Goal: Task Accomplishment & Management: Manage account settings

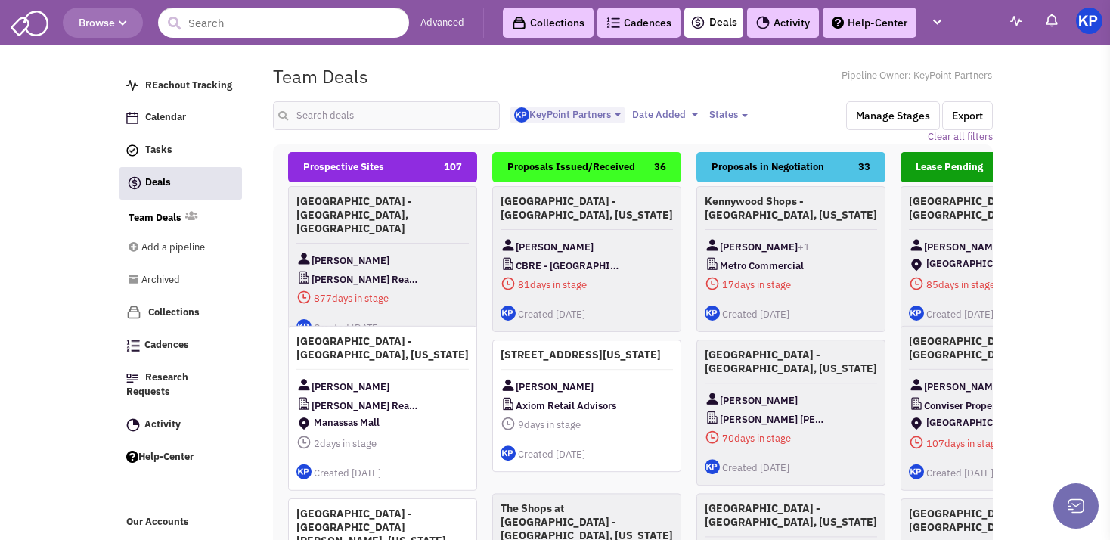
select select "1900"
select select
click at [315, 119] on input "text" at bounding box center [386, 115] width 227 height 29
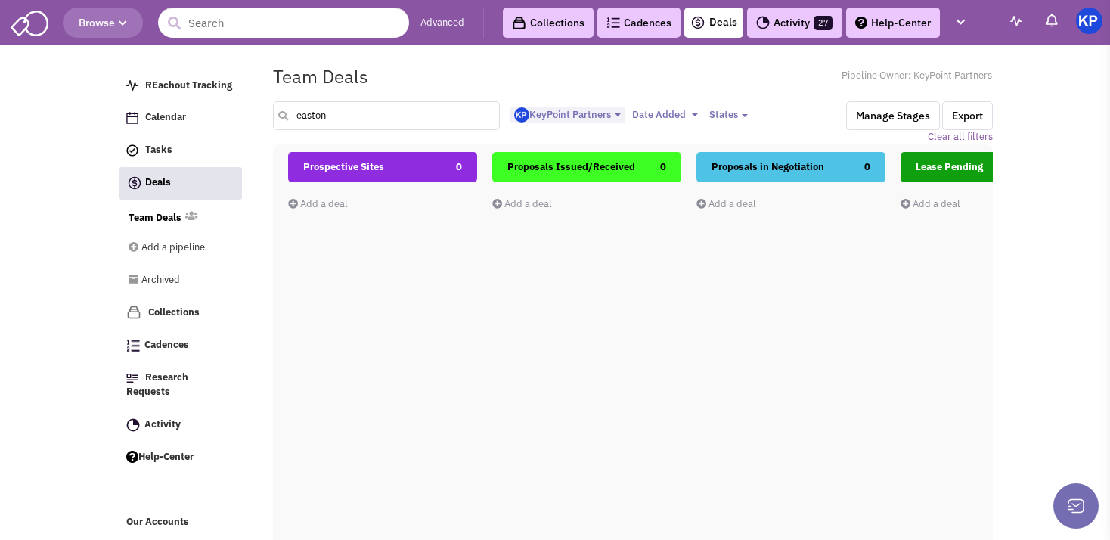
type input "easton"
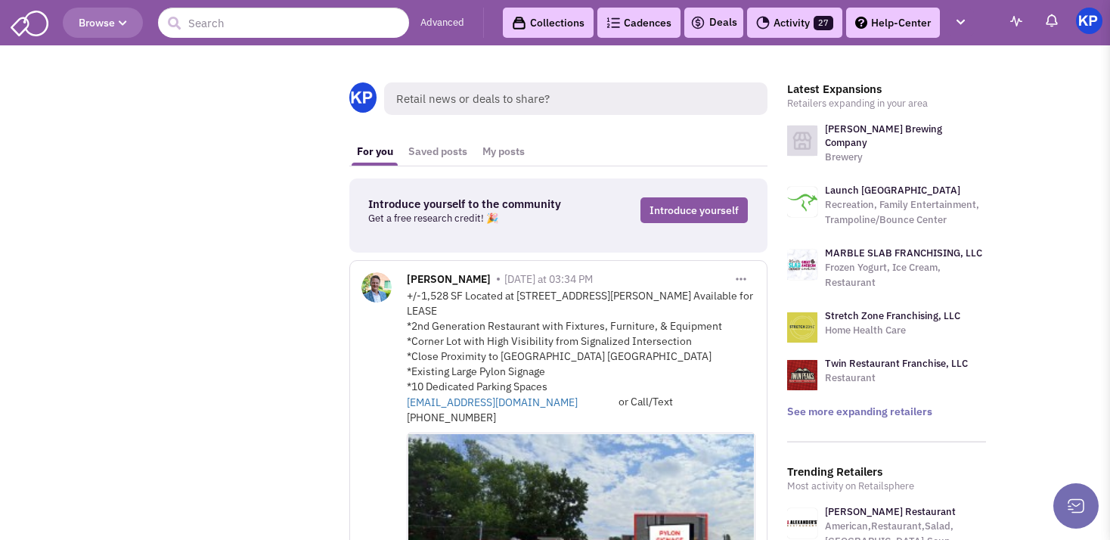
click at [727, 26] on link "Deals" at bounding box center [713, 23] width 47 height 18
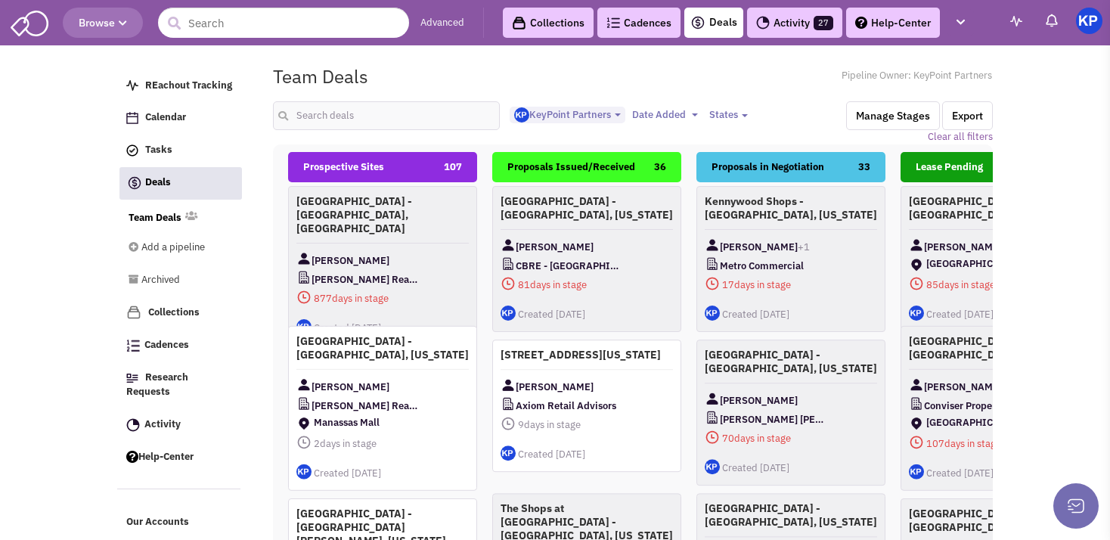
select select "1900"
select select
click at [321, 114] on input "text" at bounding box center [386, 115] width 227 height 29
type input "[PERSON_NAME][GEOGRAPHIC_DATA]"
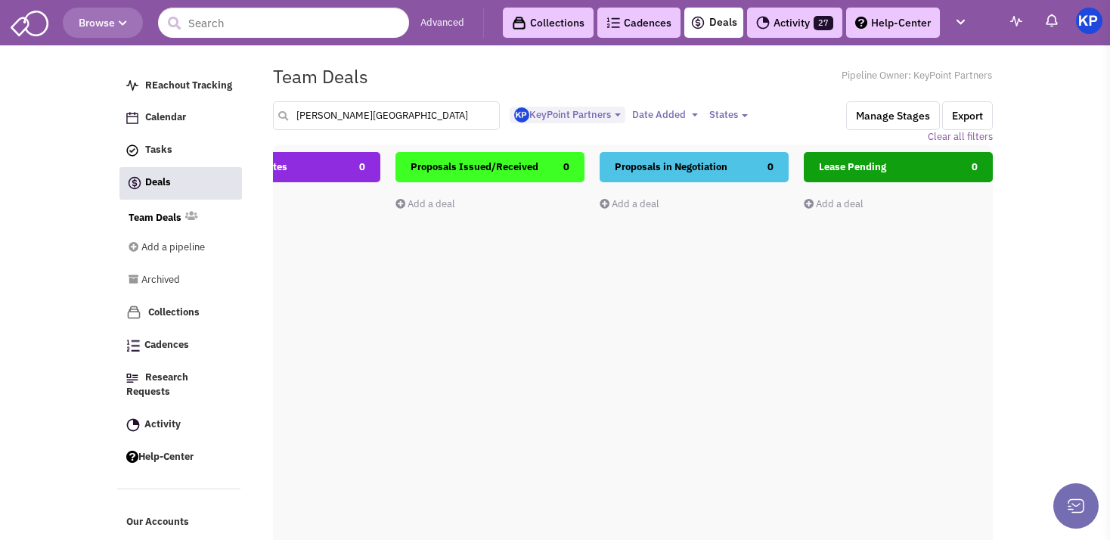
scroll to position [0, 0]
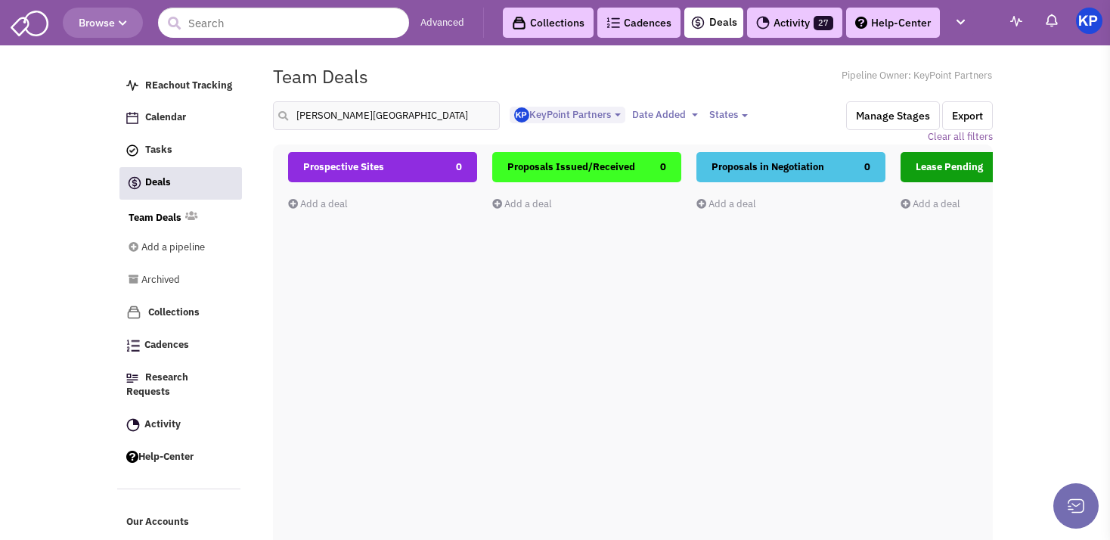
click at [307, 202] on link "Add a deal" at bounding box center [318, 203] width 60 height 13
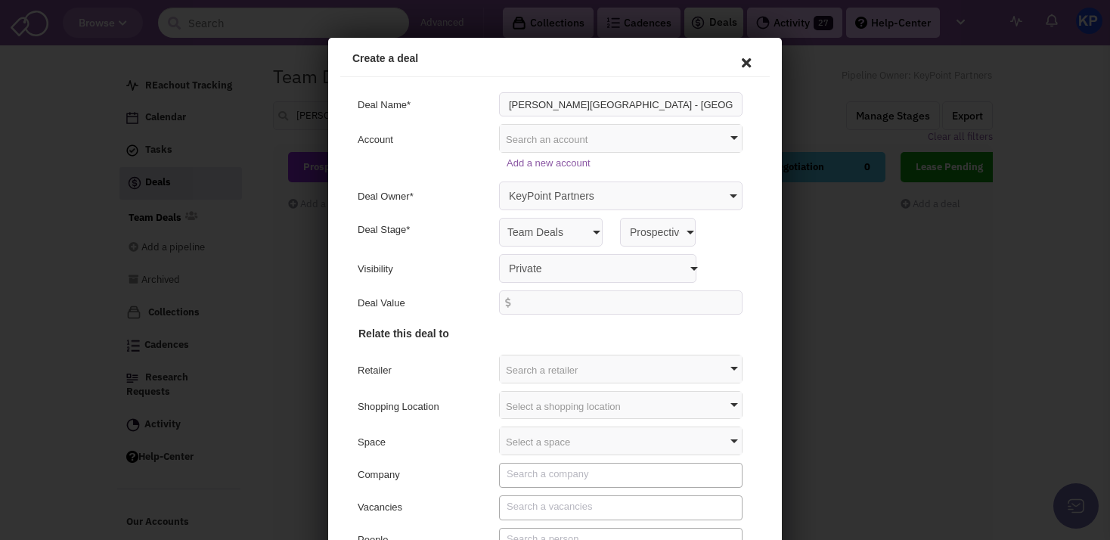
type input "[PERSON_NAME][GEOGRAPHIC_DATA] - [GEOGRAPHIC_DATA]"
select select "false"
click option "Anyone with access to this pipeline" at bounding box center [328, 38] width 0 height 0
click at [533, 407] on div "Select a shopping location" at bounding box center [618, 402] width 242 height 27
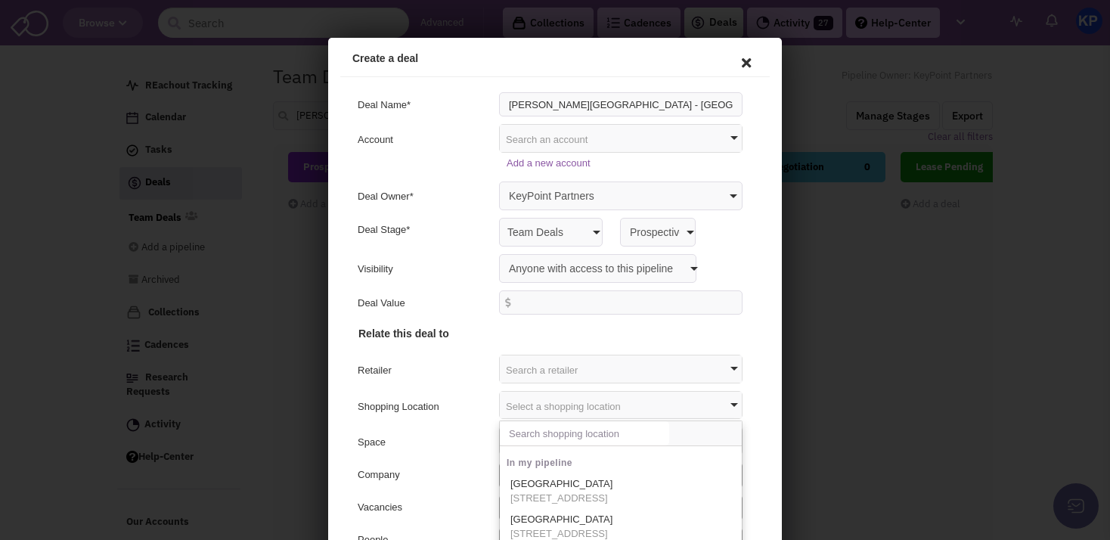
click at [531, 435] on input "text" at bounding box center [581, 431] width 169 height 24
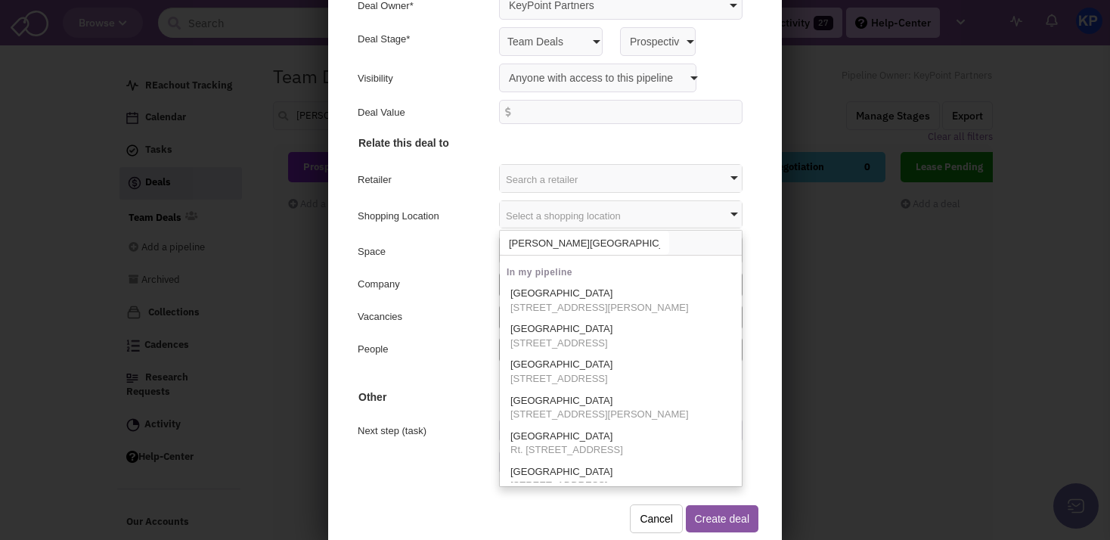
scroll to position [114, 0]
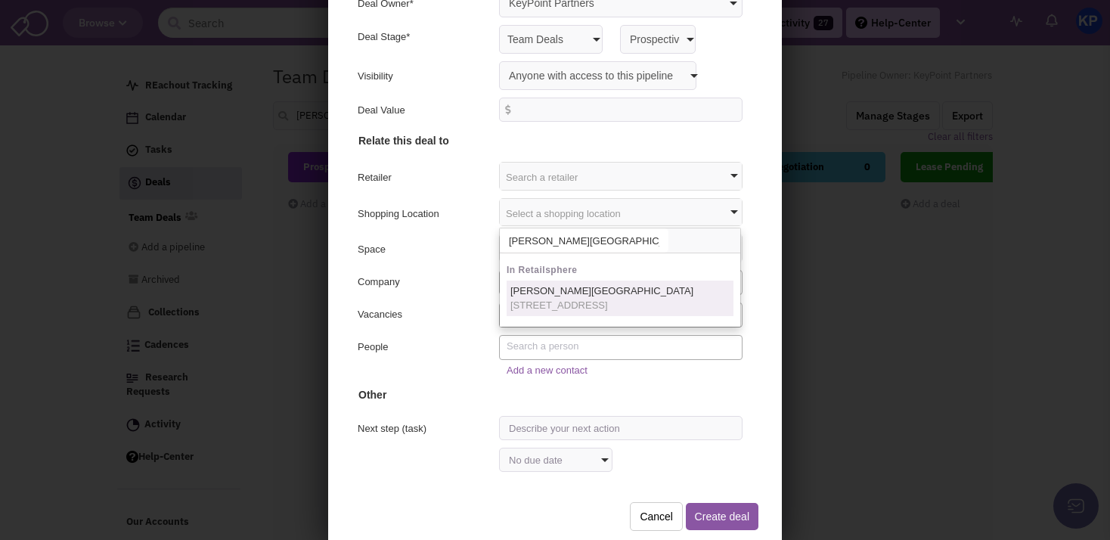
type input "[PERSON_NAME][GEOGRAPHIC_DATA]"
click at [601, 299] on span "[STREET_ADDRESS]" at bounding box center [599, 303] width 183 height 14
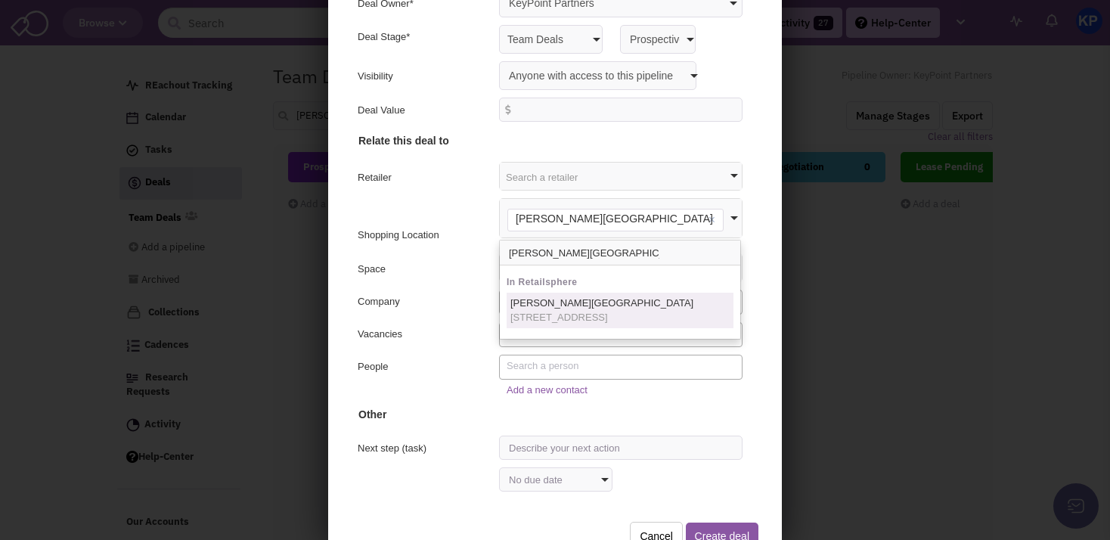
click at [554, 311] on span "[STREET_ADDRESS]" at bounding box center [599, 315] width 183 height 14
click at [448, 310] on div "Company" at bounding box center [552, 299] width 414 height 25
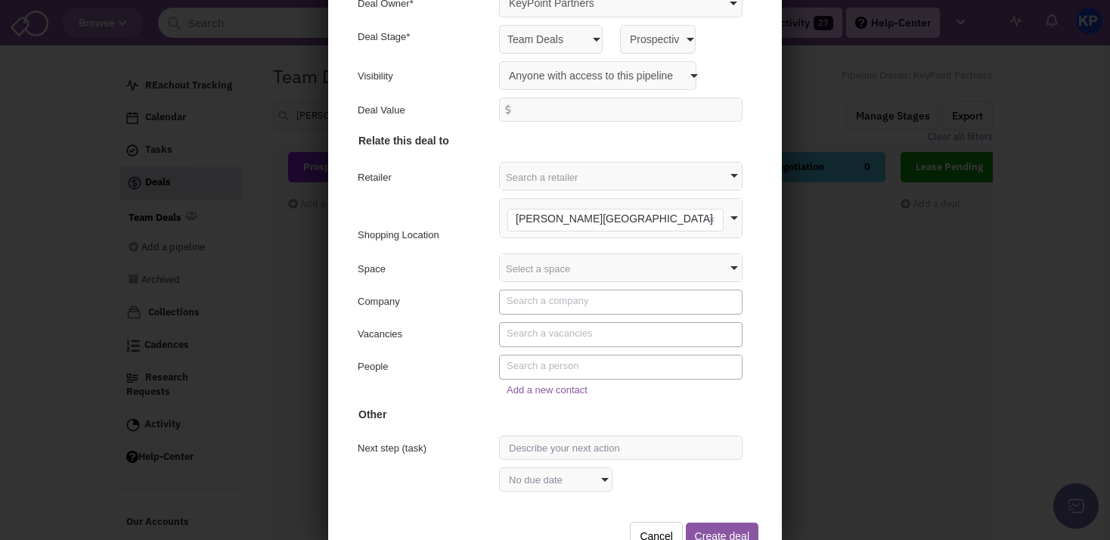
scroll to position [97, 0]
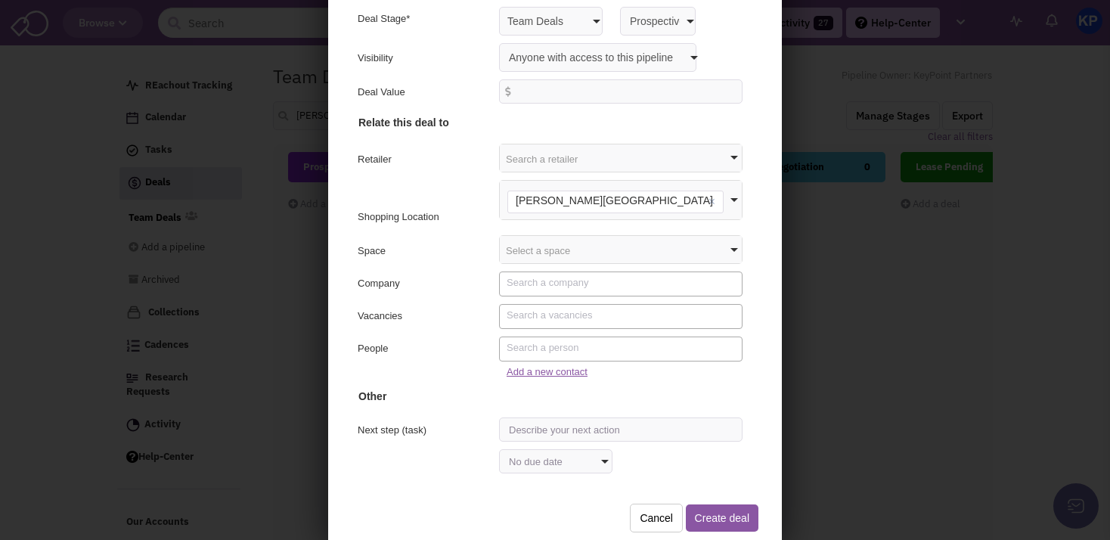
click at [536, 366] on link "Add a new contact" at bounding box center [544, 369] width 81 height 11
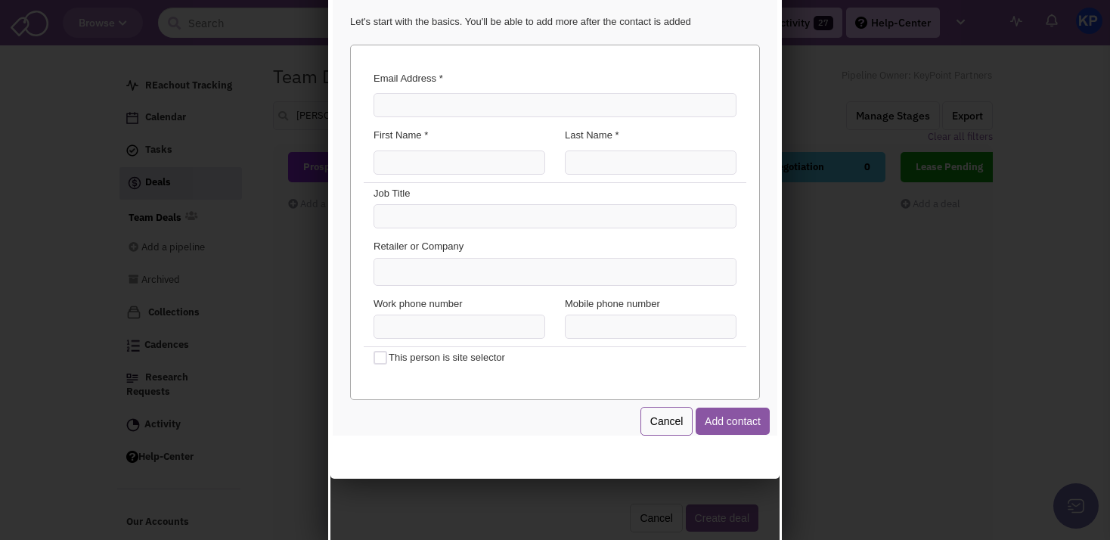
scroll to position [0, 0]
click at [413, 109] on input "Email Address *" at bounding box center [552, 103] width 363 height 24
type input "[EMAIL_ADDRESS][DOMAIN_NAME]"
click at [413, 156] on input "First Name *" at bounding box center [457, 160] width 172 height 24
type input "[PERSON_NAME]"
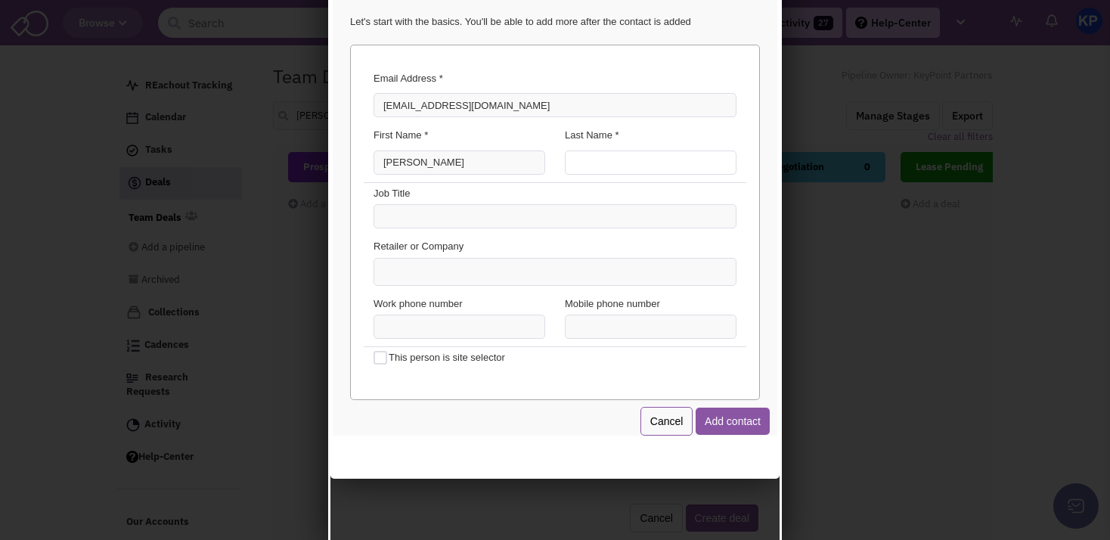
click at [575, 167] on input "Last Name *" at bounding box center [648, 160] width 172 height 24
type input "[PERSON_NAME]"
click at [442, 270] on ul at bounding box center [552, 269] width 361 height 26
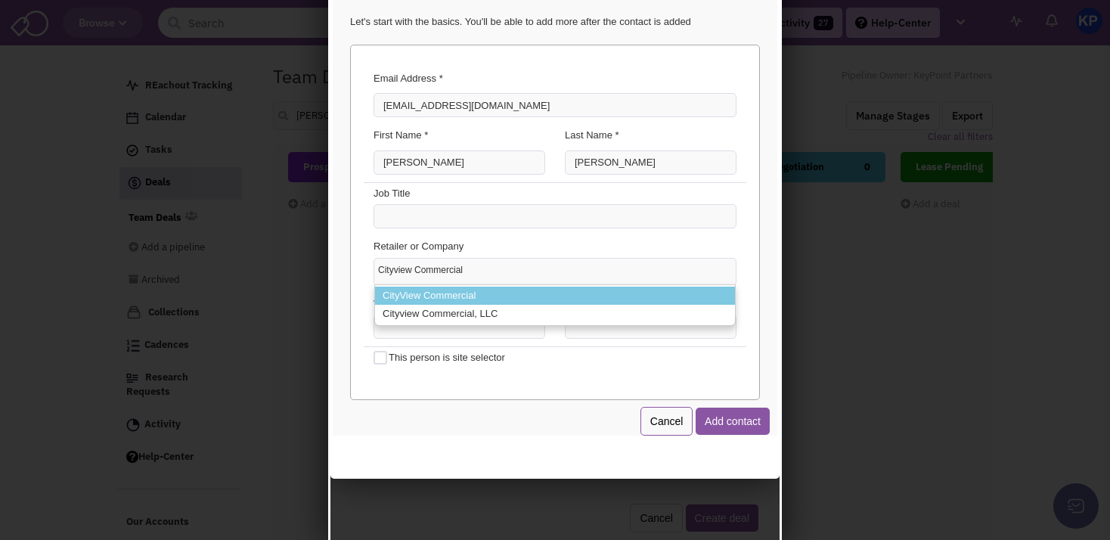
type input "Cityview Commercial"
click at [450, 290] on li "CityView Commercial" at bounding box center [553, 293] width 360 height 19
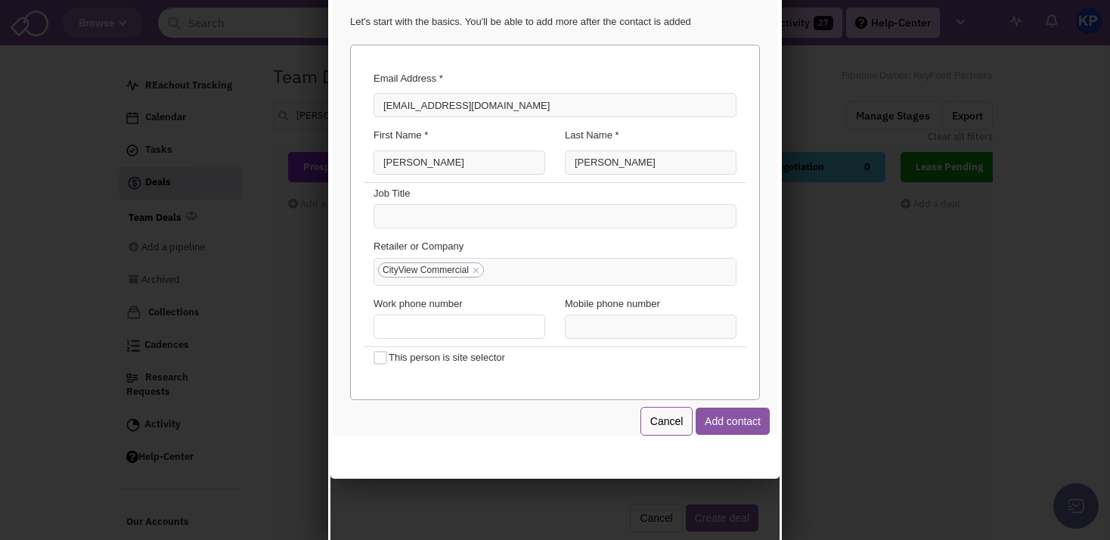
type input "(___) ___-____"
click at [437, 325] on input "(___) ___-____" at bounding box center [457, 324] width 172 height 24
type input "(___) ___-____"
click at [586, 332] on input "(___) ___-____" at bounding box center [648, 324] width 172 height 24
paste input "929) 366-7939"
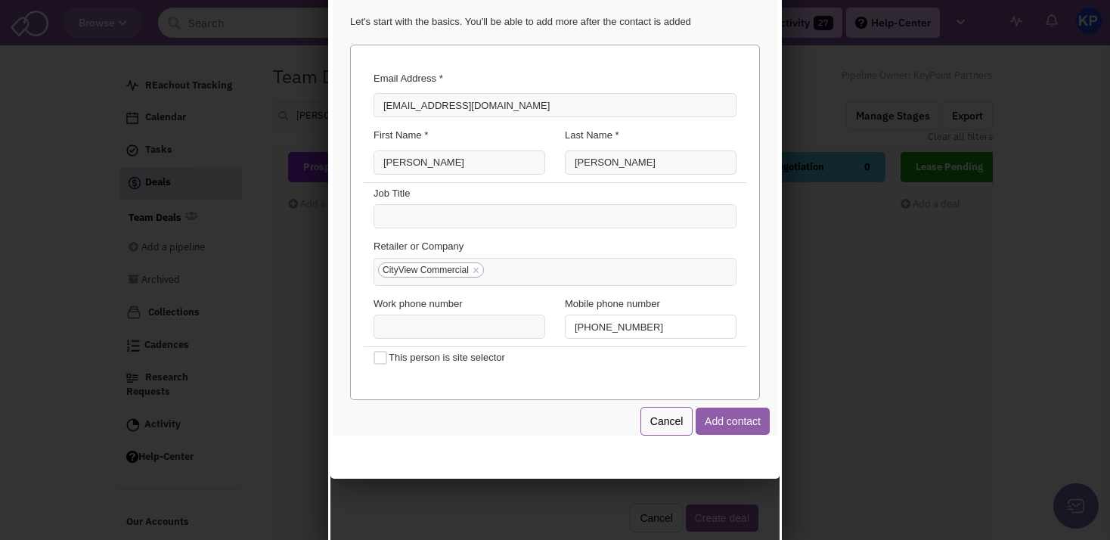
type input "[PHONE_NUMBER]"
click at [722, 424] on button "Add contact" at bounding box center [730, 418] width 74 height 27
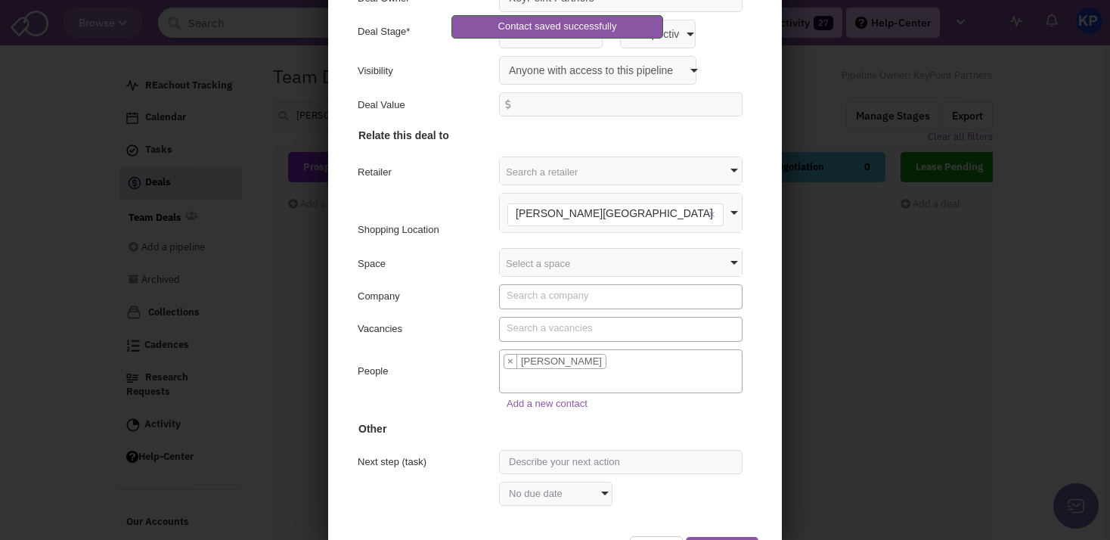
scroll to position [116, 0]
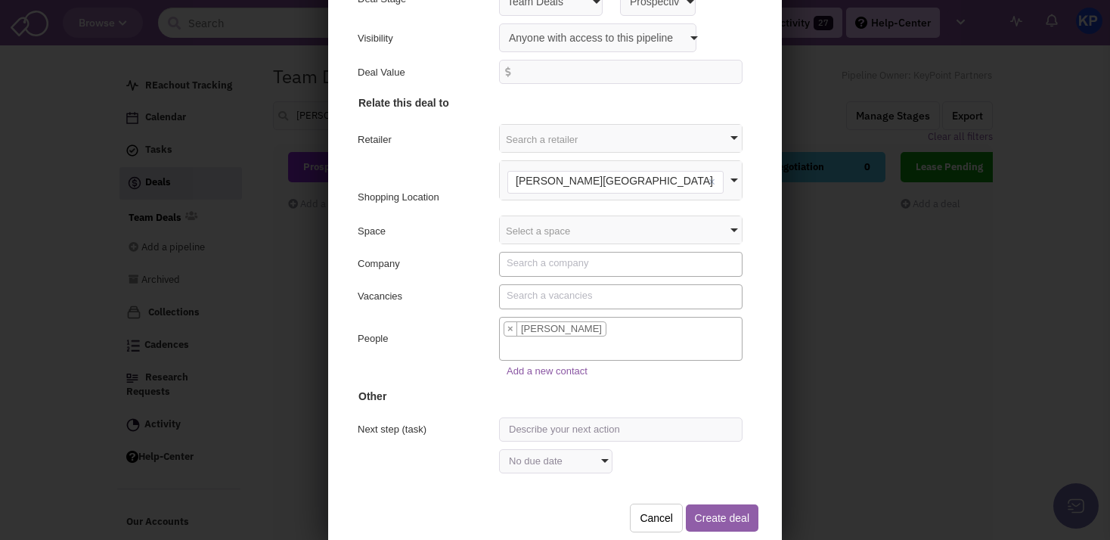
click at [699, 517] on button "Create deal" at bounding box center [719, 515] width 73 height 27
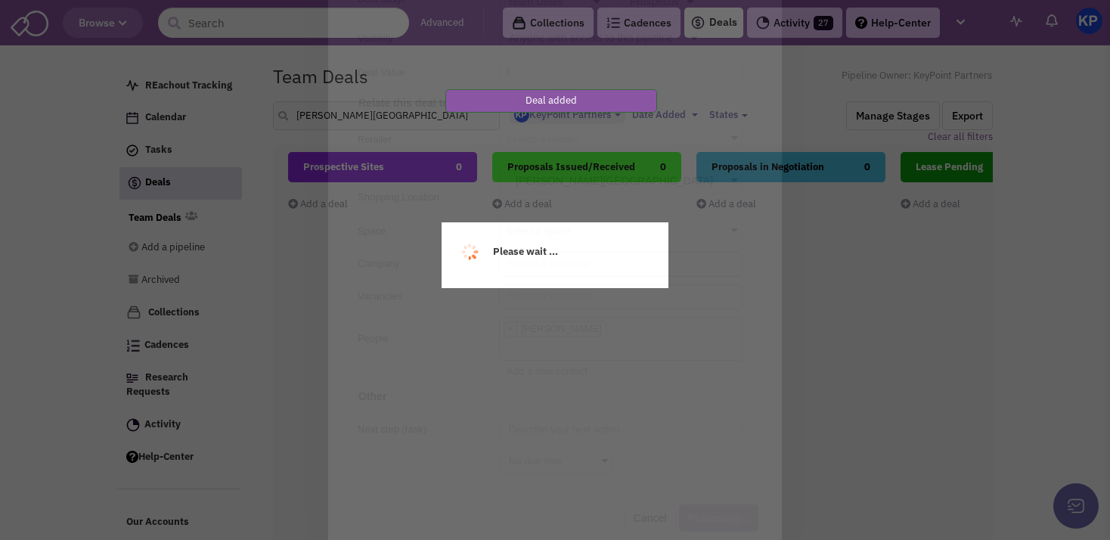
scroll to position [0, 0]
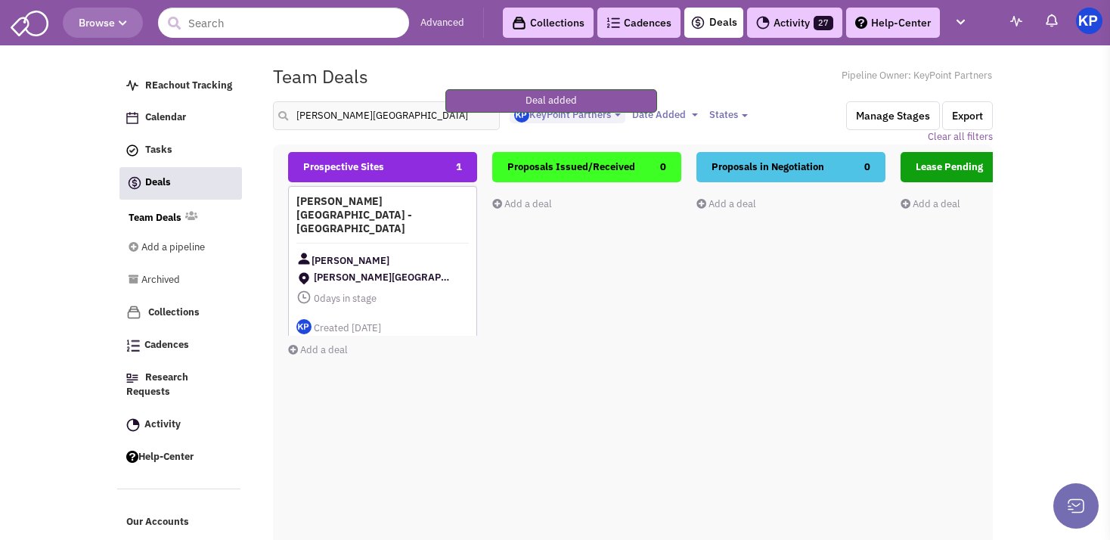
click at [413, 225] on div "[PERSON_NAME][GEOGRAPHIC_DATA] - [GEOGRAPHIC_DATA] [PERSON_NAME][GEOGRAPHIC_DAT…" at bounding box center [382, 265] width 189 height 159
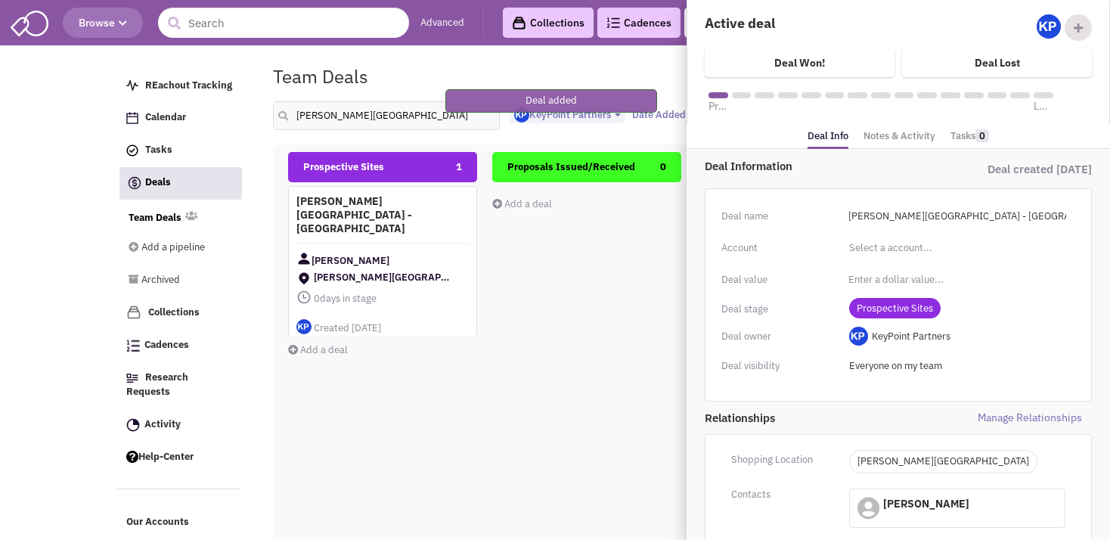
click at [875, 137] on link "Notes & Activity" at bounding box center [899, 136] width 72 height 22
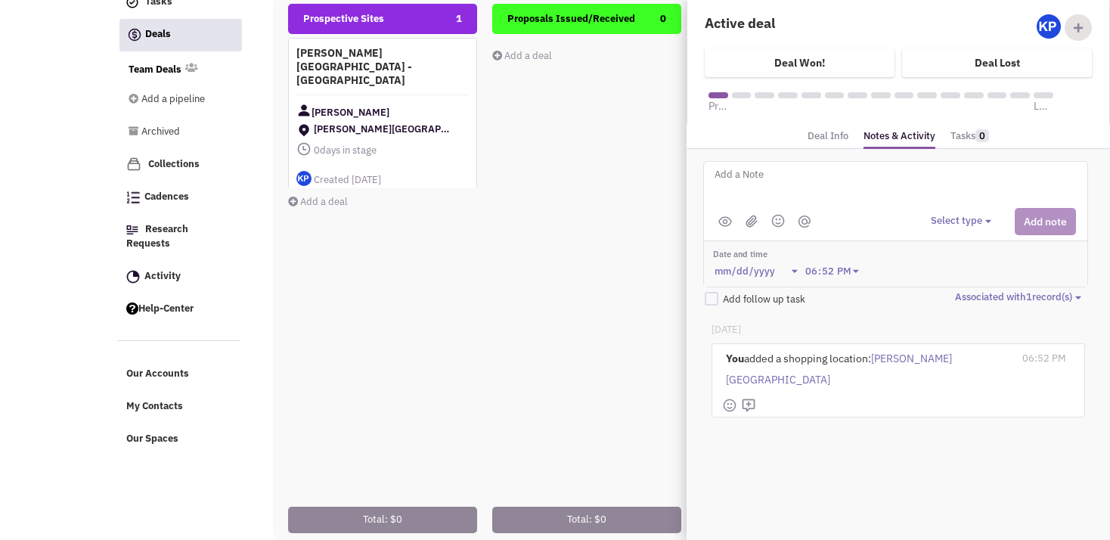
scroll to position [175, 0]
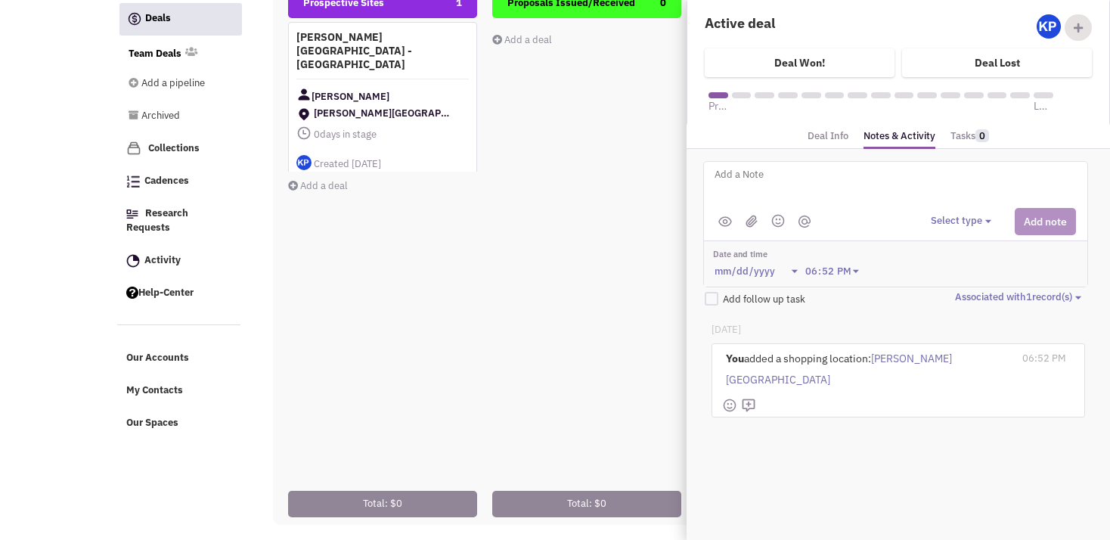
click at [779, 180] on textarea at bounding box center [900, 187] width 374 height 42
paste textarea "[STREET_ADDRESS][PERSON_NAME]"
type textarea "Address: [STREET_ADDRESS][PERSON_NAME]"
click at [969, 212] on div "Select type Select type" at bounding box center [1002, 221] width 145 height 27
click at [969, 221] on button "Select type" at bounding box center [962, 221] width 65 height 14
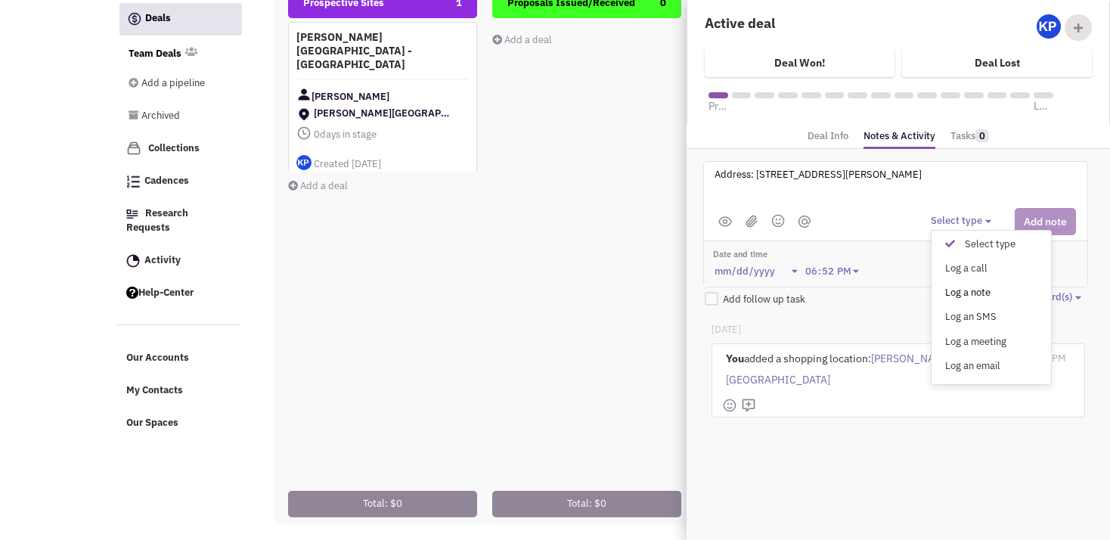
click at [966, 294] on div "Log a note" at bounding box center [953, 293] width 37 height 14
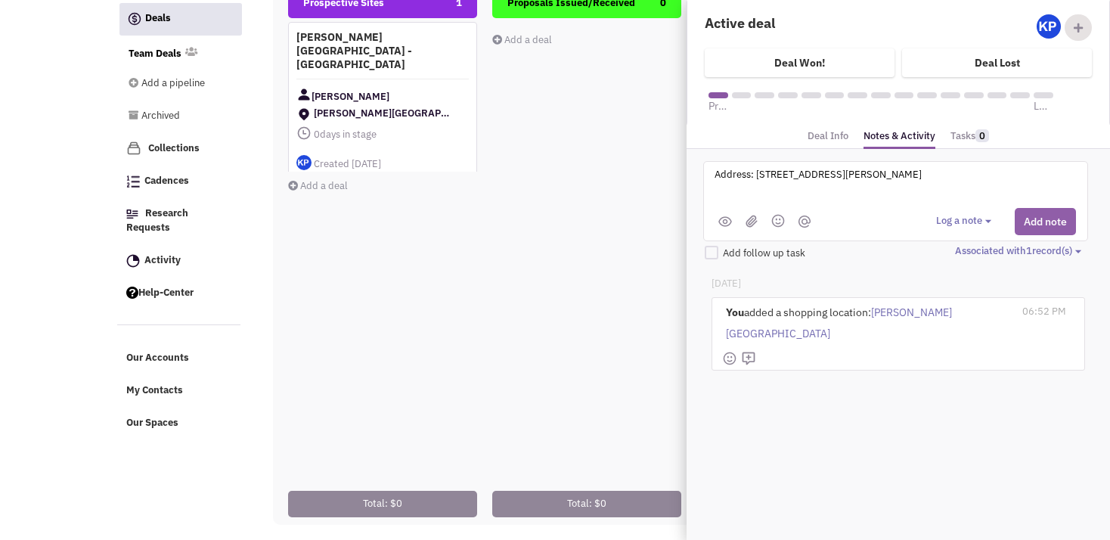
click at [1041, 209] on button "Add note" at bounding box center [1044, 221] width 61 height 27
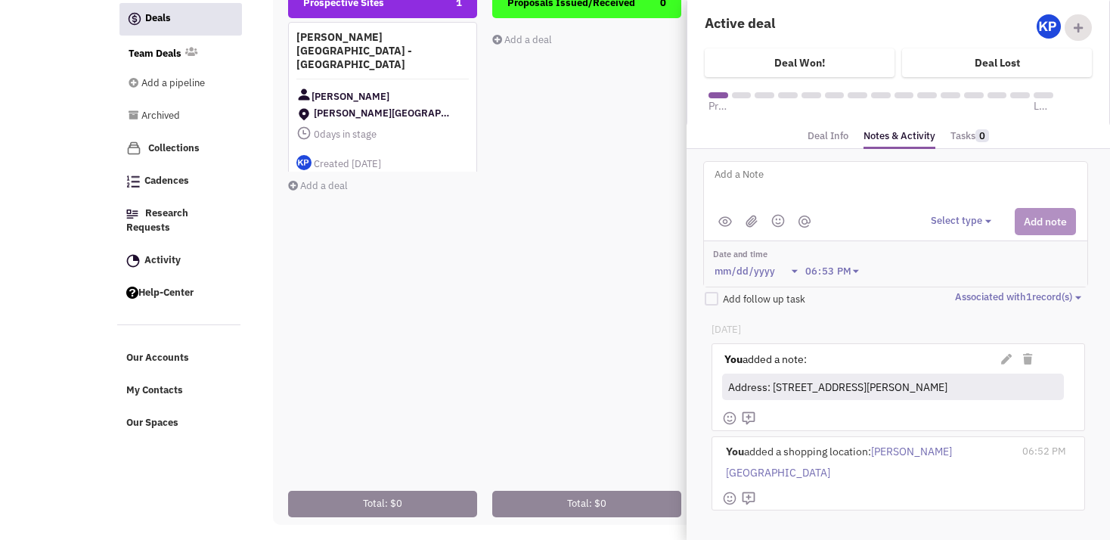
click at [398, 378] on div "Prospective Sites 1 [PERSON_NAME][GEOGRAPHIC_DATA] - [GEOGRAPHIC_DATA] [PERSON_…" at bounding box center [382, 256] width 189 height 537
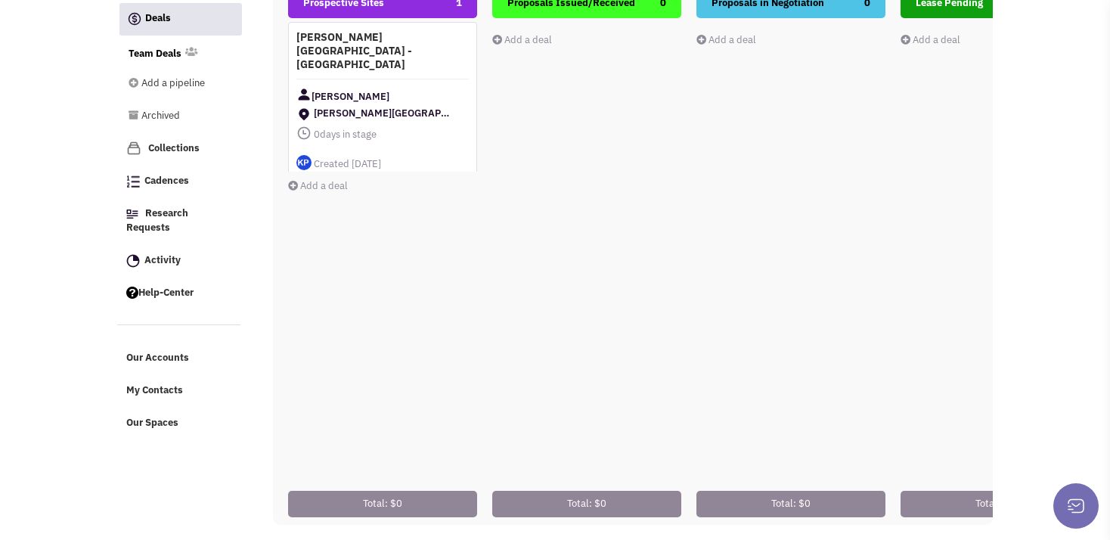
click at [313, 179] on link "Add a deal" at bounding box center [318, 185] width 60 height 13
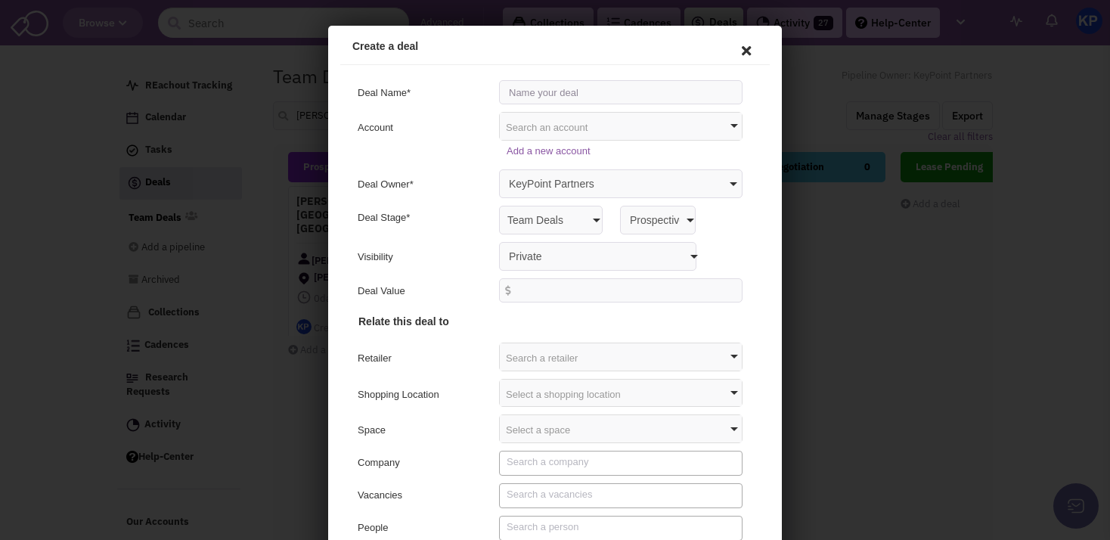
scroll to position [0, 0]
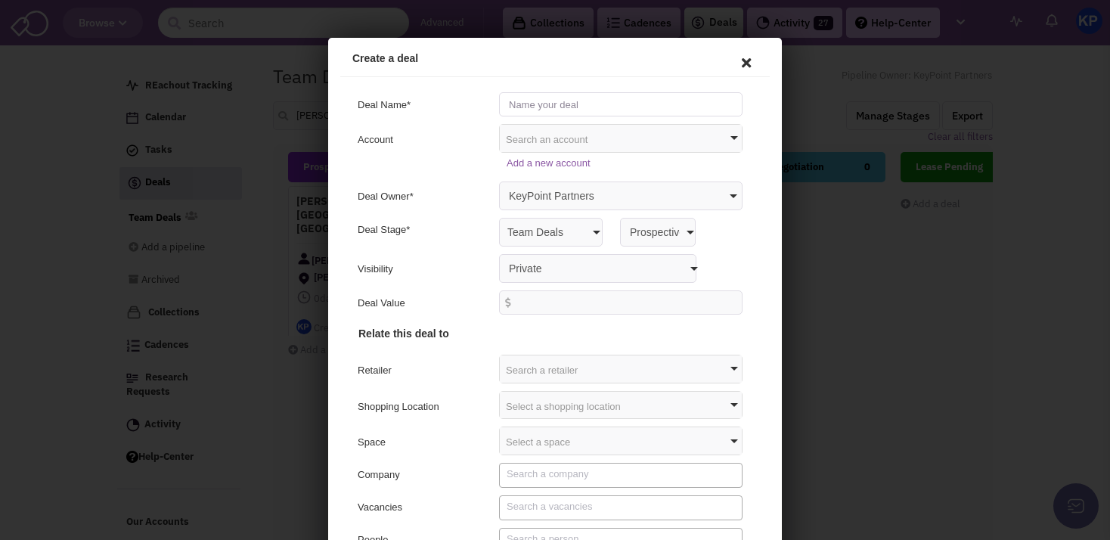
click at [534, 94] on input "text" at bounding box center [618, 102] width 243 height 24
type input "[PERSON_NAME] S.C. - [GEOGRAPHIC_DATA], [US_STATE]"
click at [497, 252] on select "Private Anyone with access to this pipeline" at bounding box center [595, 266] width 197 height 29
select select "false"
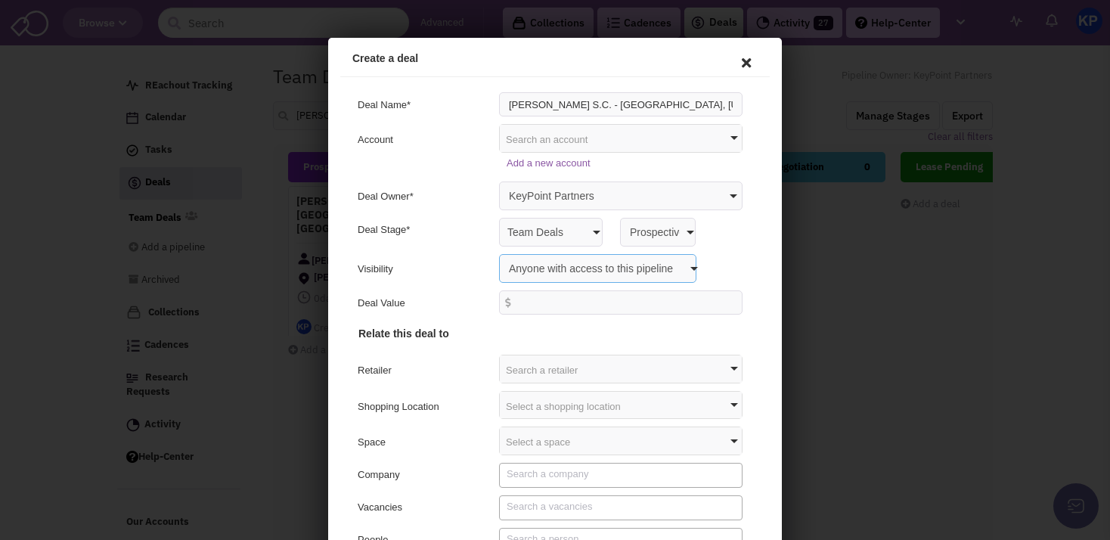
click option "Anyone with access to this pipeline" at bounding box center [328, 38] width 0 height 0
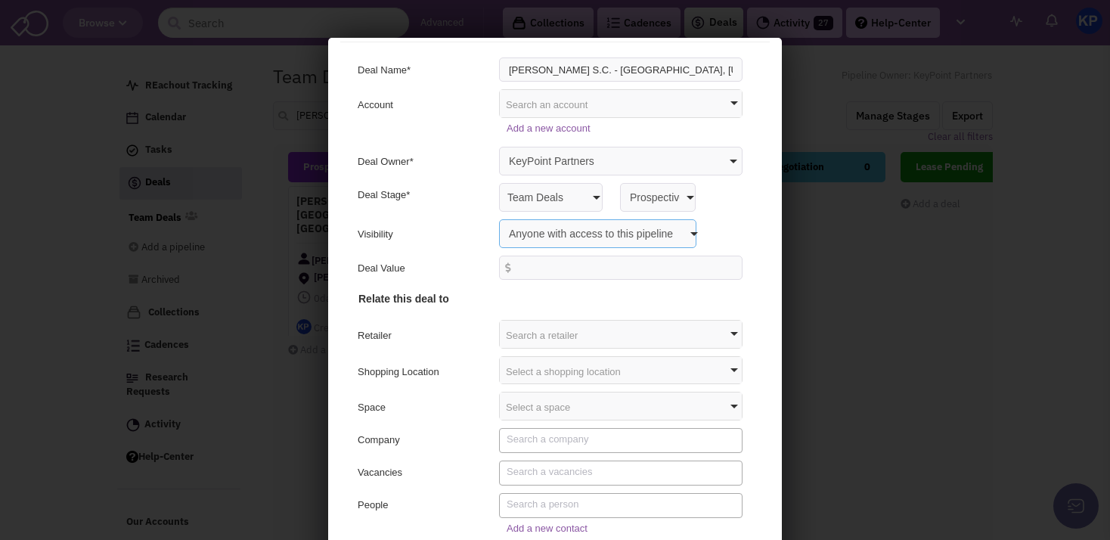
scroll to position [37, 0]
click at [510, 369] on div "Select a shopping location" at bounding box center [618, 365] width 242 height 27
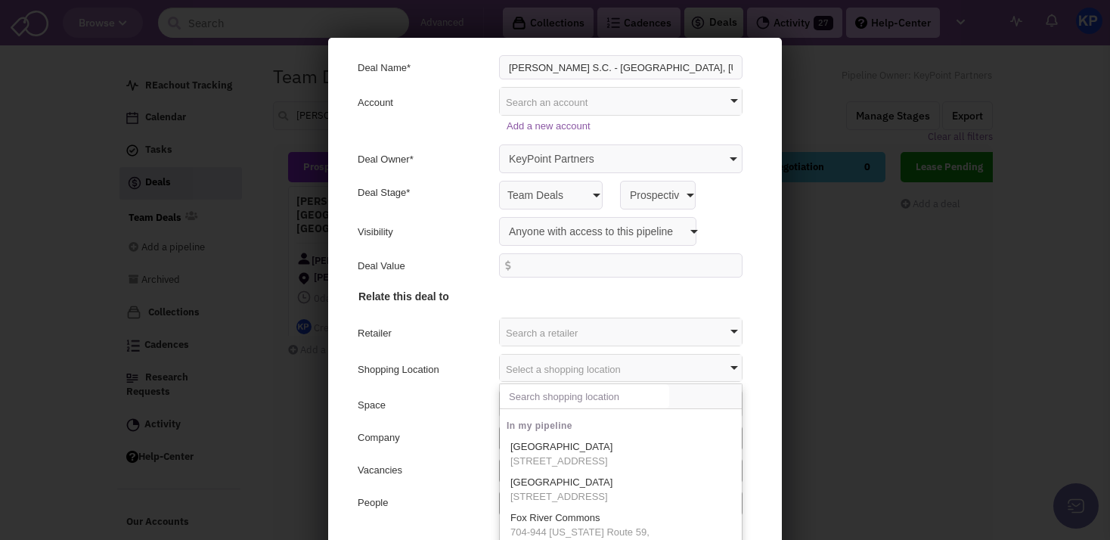
click at [515, 389] on input "text" at bounding box center [581, 394] width 169 height 24
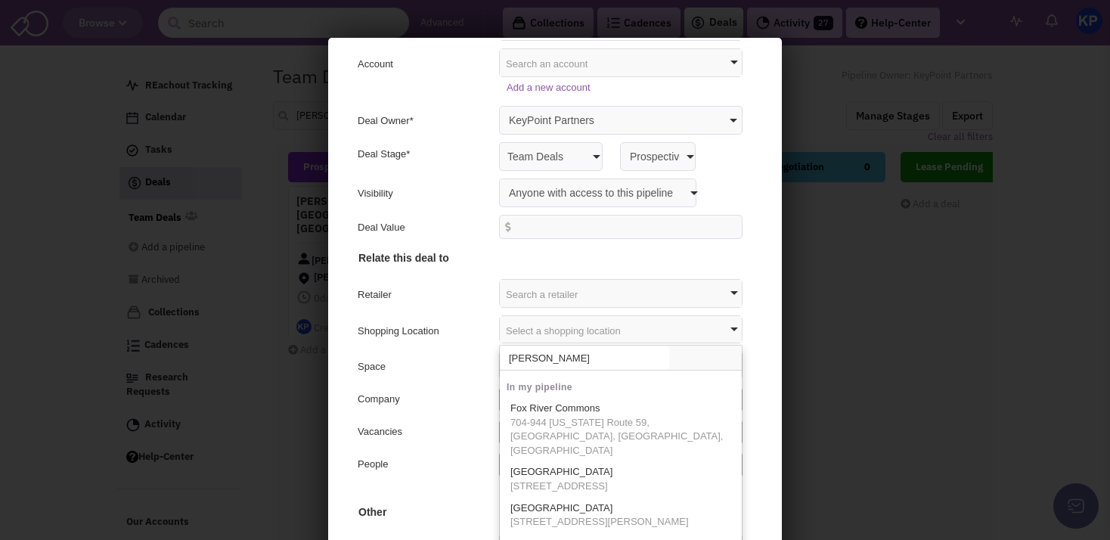
scroll to position [76, 0]
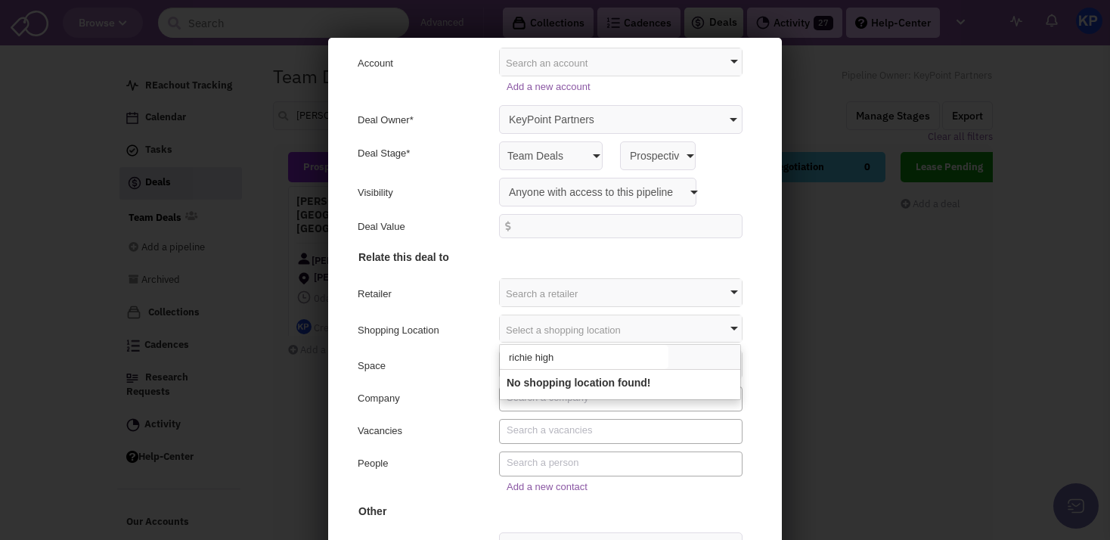
type input "richie high"
click at [441, 410] on h4 "Other" at bounding box center [552, 401] width 392 height 227
click at [538, 462] on textarea "Search" at bounding box center [620, 458] width 232 height 14
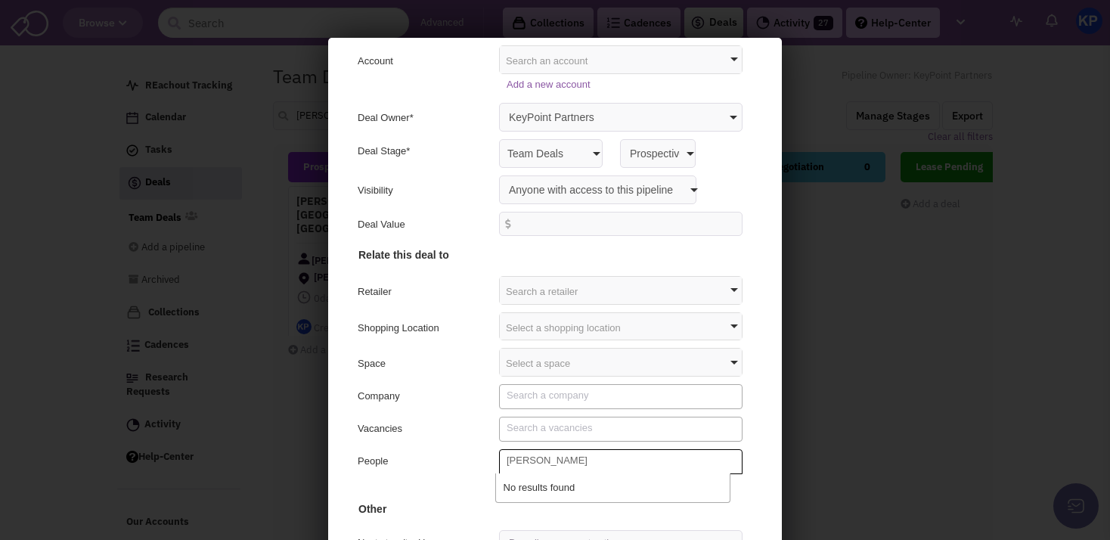
type textarea "[PERSON_NAME]"
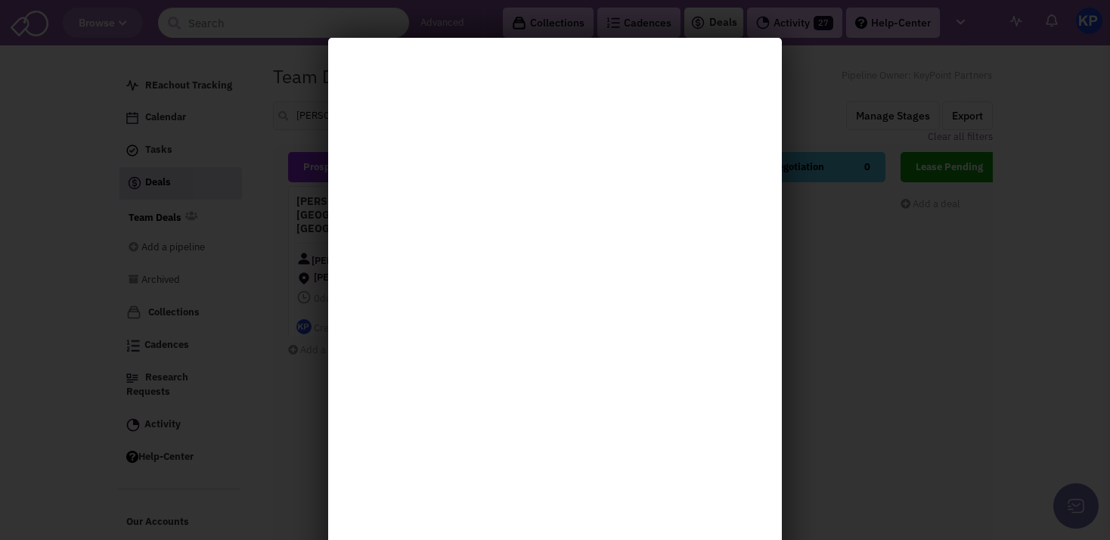
select select "1900"
select select
select select "false"
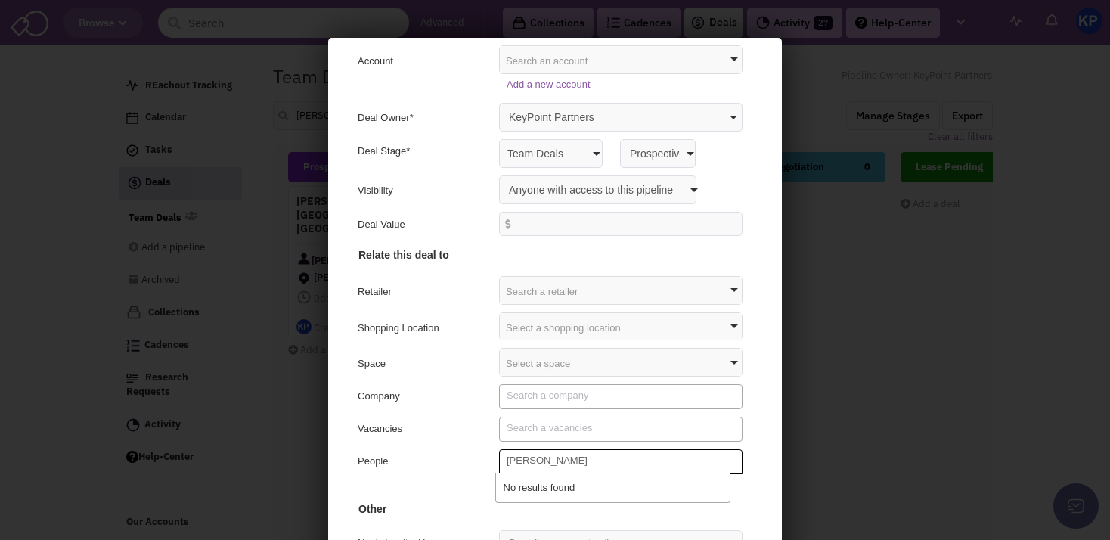
scroll to position [15, 0]
click at [424, 483] on div "Add a new contact" at bounding box center [552, 483] width 414 height 22
click at [505, 479] on link "Add a new contact" at bounding box center [544, 481] width 81 height 11
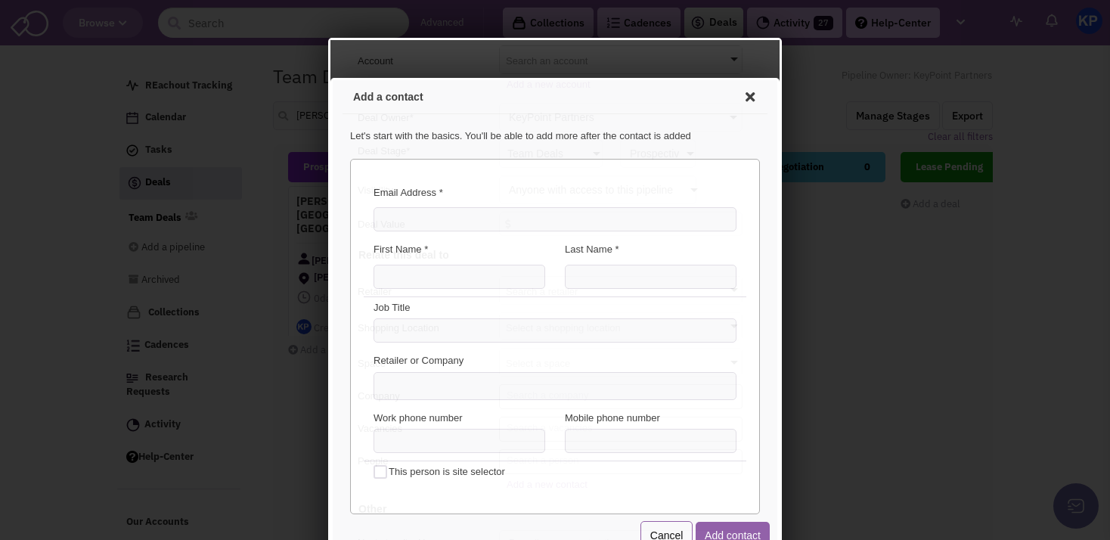
scroll to position [0, 0]
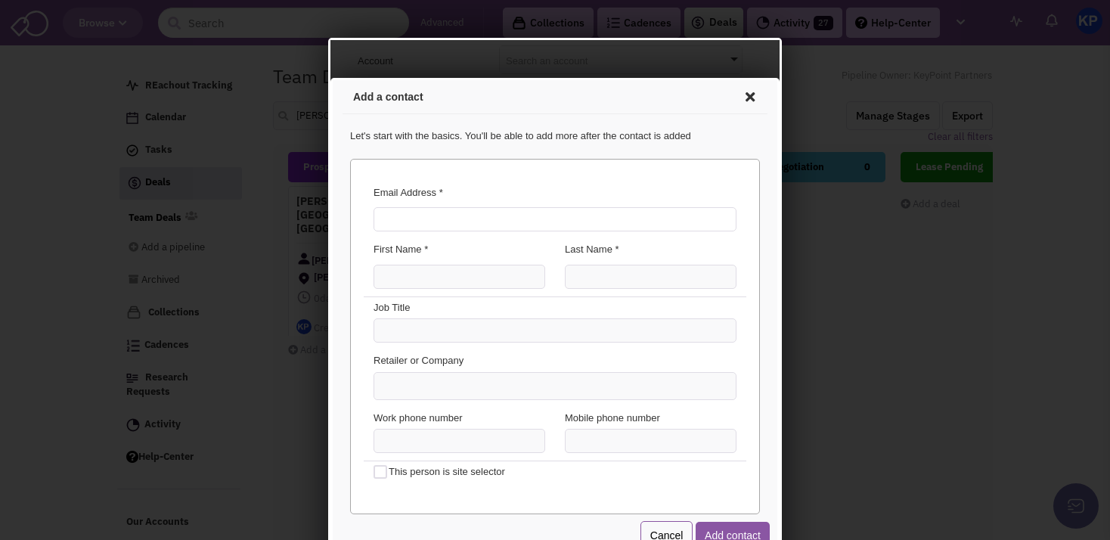
click at [488, 225] on input "Email Address *" at bounding box center [552, 217] width 363 height 24
type input "mginsburg@klnb.com"
click at [429, 283] on div "First Name * Last Name *" at bounding box center [552, 266] width 382 height 58
click at [432, 271] on input "First Name *" at bounding box center [457, 274] width 172 height 24
type input "Michael"
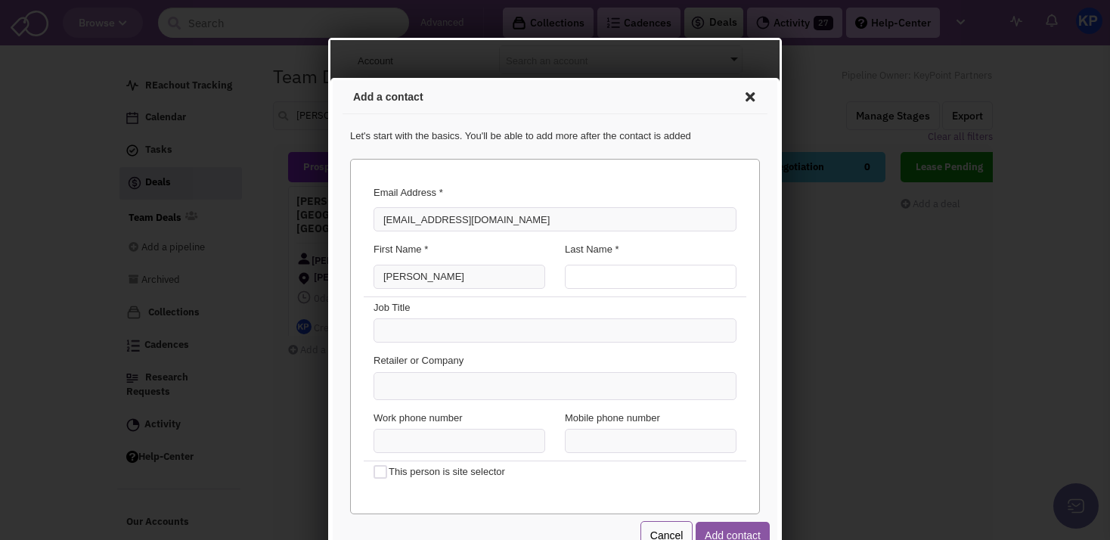
click at [568, 273] on input "Last Name *" at bounding box center [648, 274] width 172 height 24
type input "Ginsburg"
click at [466, 382] on ul at bounding box center [552, 383] width 361 height 26
click at [330, 78] on select at bounding box center [330, 78] width 0 height 0
type input "K"
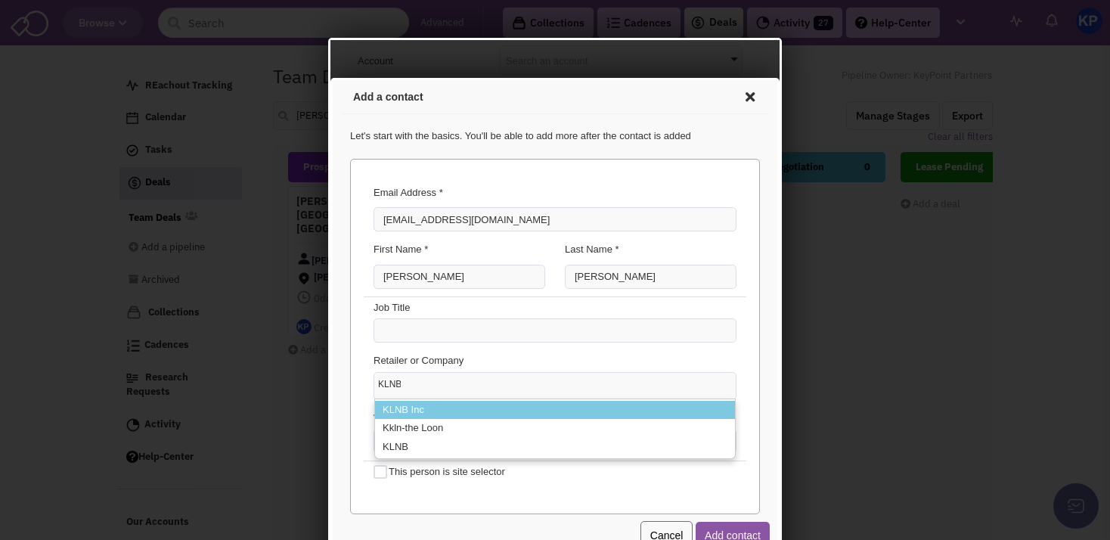
scroll to position [0, 2]
type input "KLNB"
click at [351, 405] on div "Email Address * mginsburg@klnb.com You've already added this contact! View the …" at bounding box center [553, 333] width 410 height 355
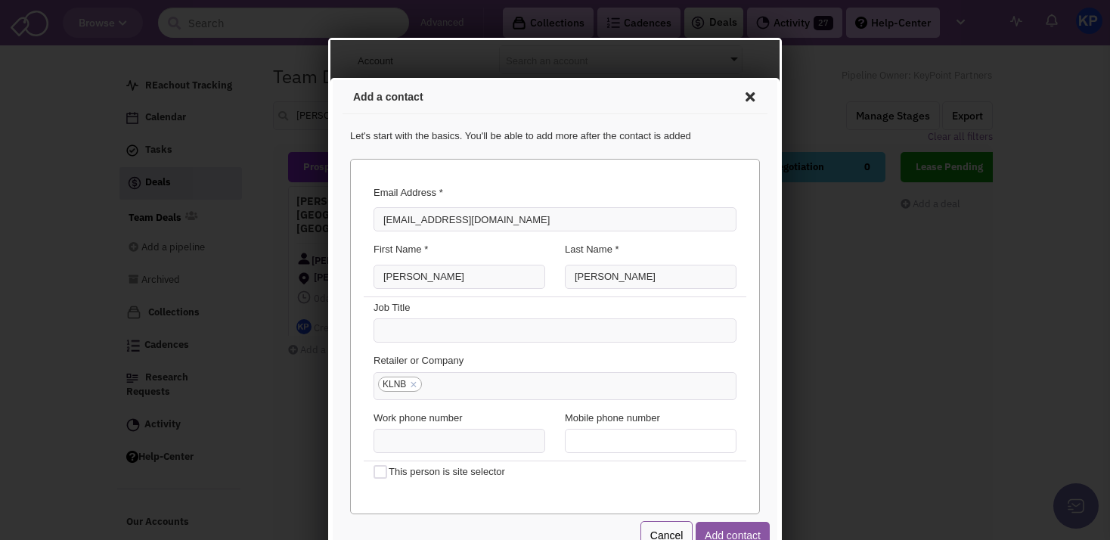
type input "(___) ___-____"
click at [584, 440] on input "(___) ___-____" at bounding box center [648, 438] width 172 height 24
paste input "443) 204-2664"
type input "(443) 204-2664"
click at [734, 528] on button "Add contact" at bounding box center [730, 532] width 74 height 27
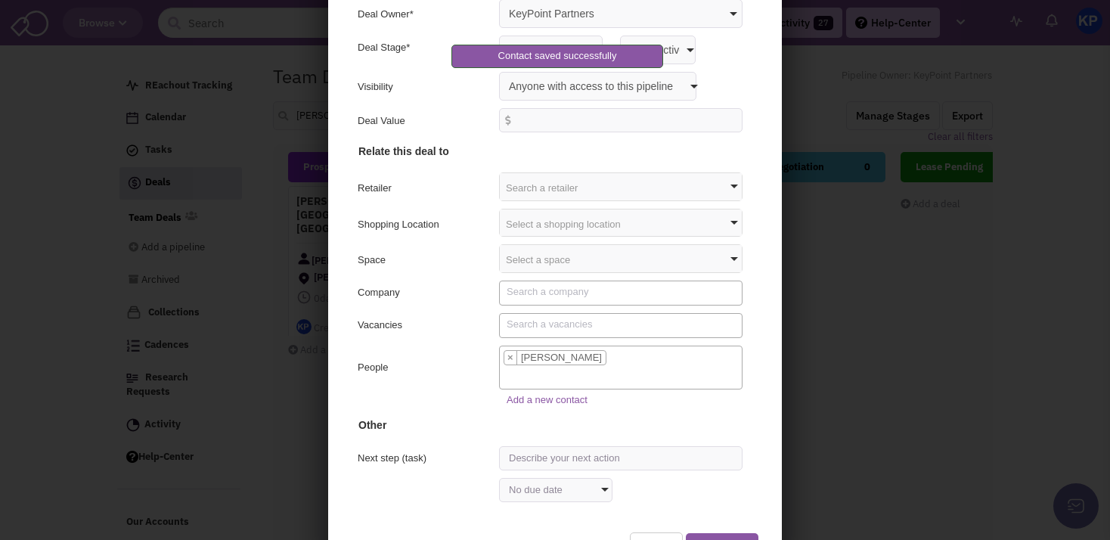
scroll to position [106, 0]
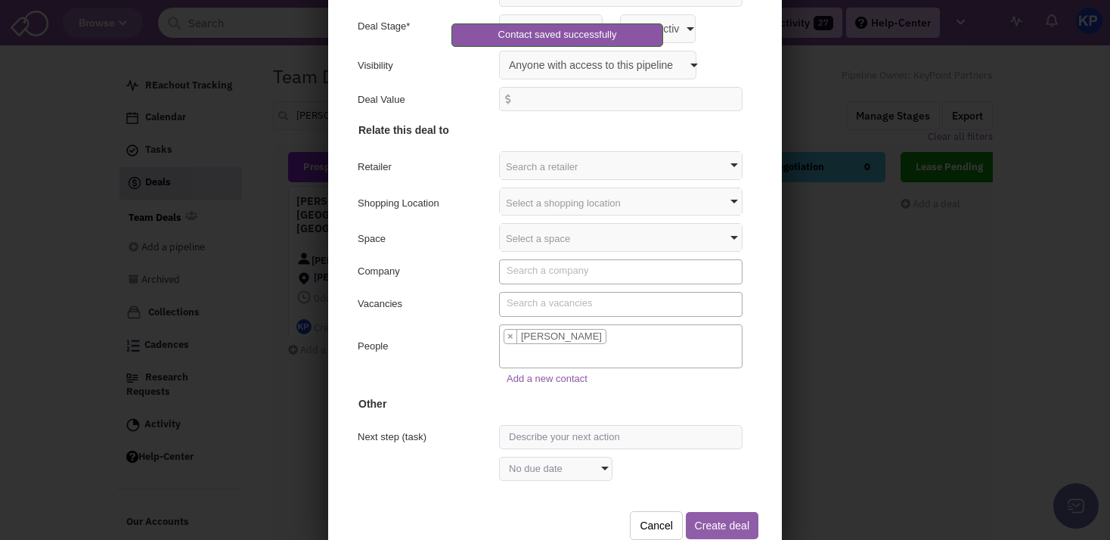
click at [711, 513] on button "Create deal" at bounding box center [719, 522] width 73 height 27
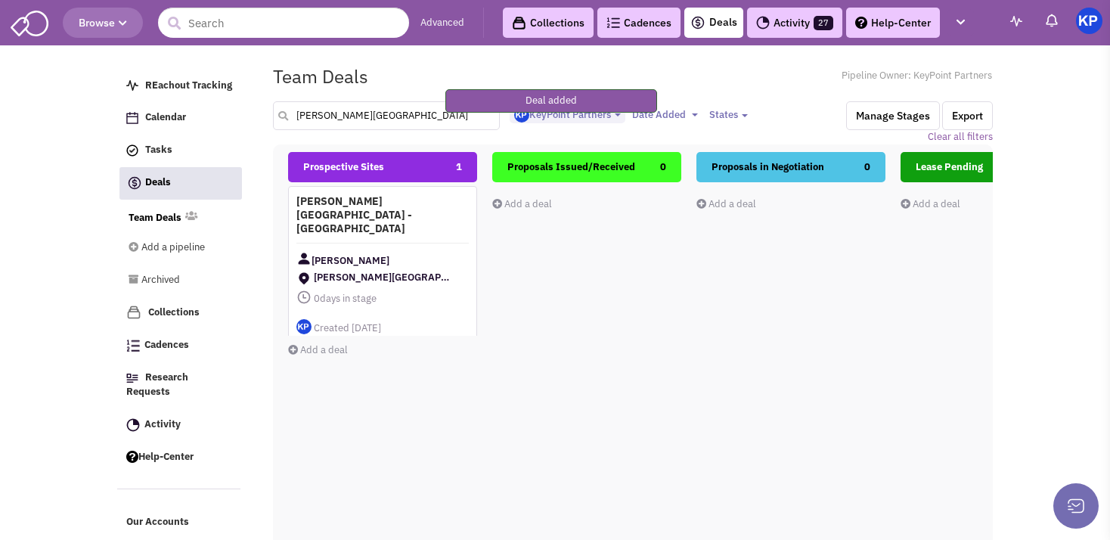
drag, startPoint x: 358, startPoint y: 107, endPoint x: 276, endPoint y: 113, distance: 82.6
click at [276, 113] on input "[PERSON_NAME][GEOGRAPHIC_DATA]" at bounding box center [386, 115] width 227 height 29
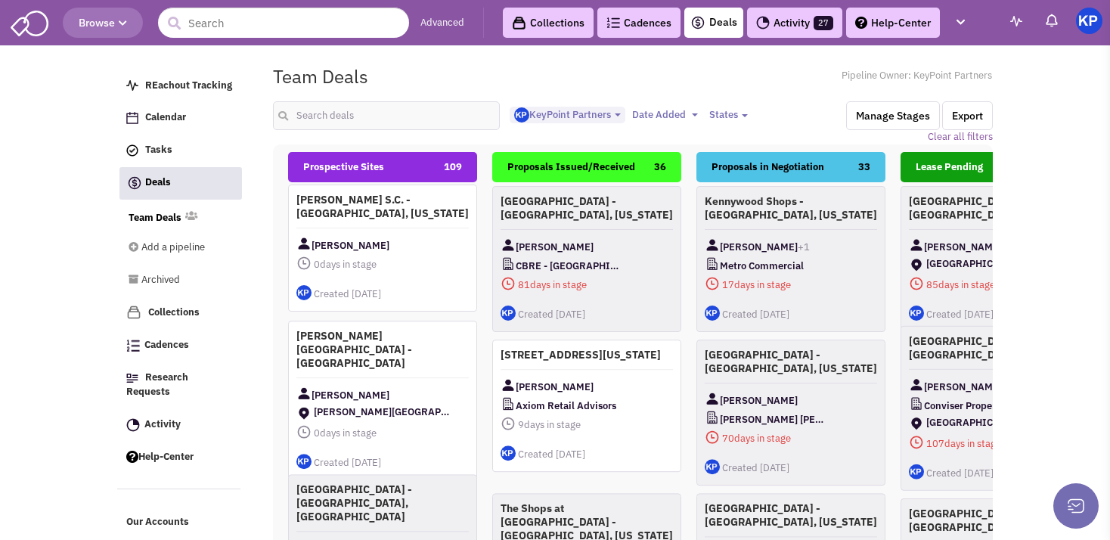
click at [354, 228] on div "Richie Hwy S.C. - Brooklyn Park, Maryland Michael Ginsburg 0 days in stage $ 0 …" at bounding box center [382, 247] width 189 height 127
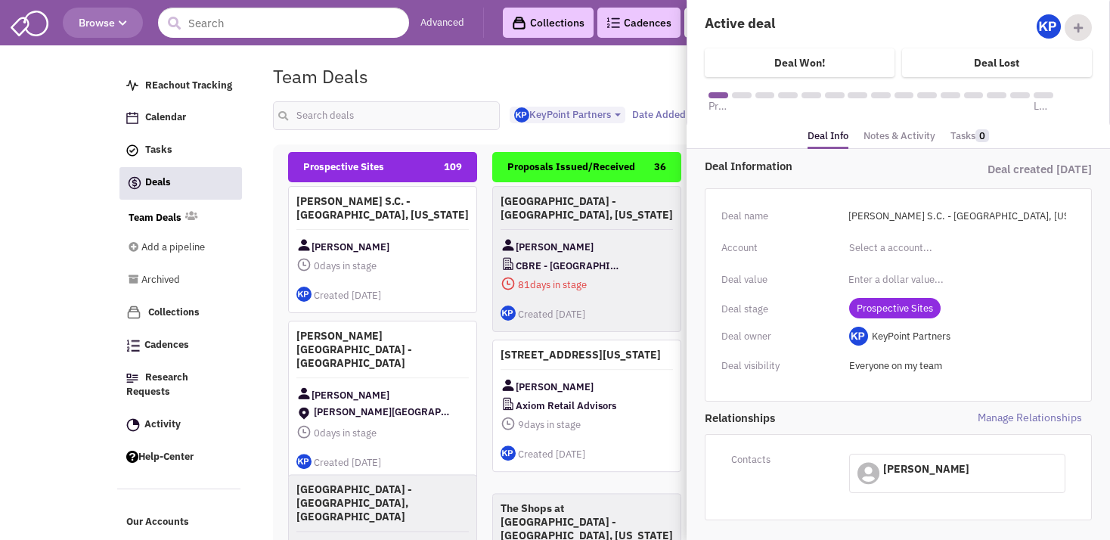
click at [878, 135] on link "Notes & Activity" at bounding box center [899, 136] width 72 height 22
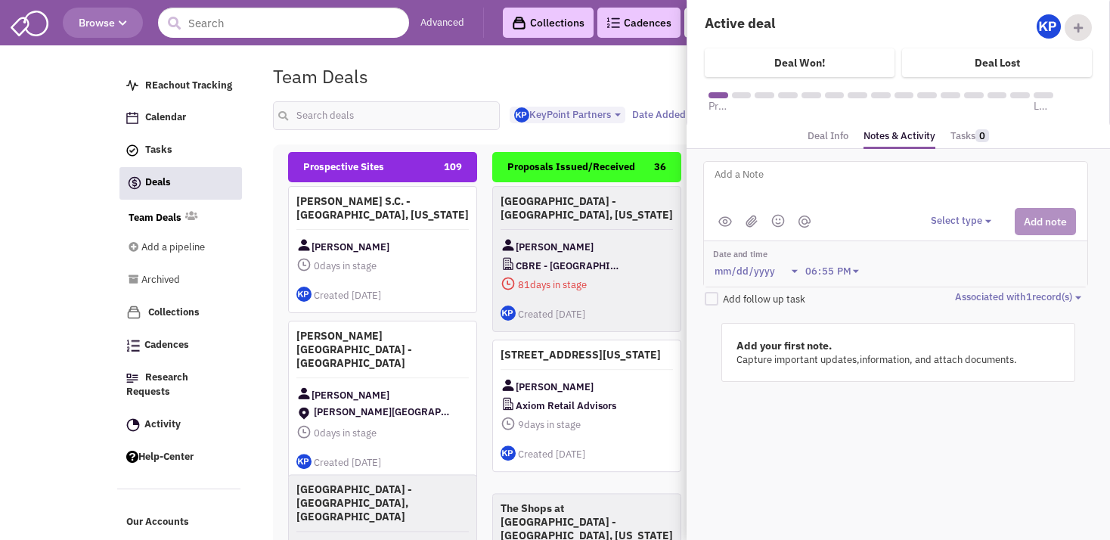
click at [726, 191] on textarea at bounding box center [900, 187] width 374 height 42
paste textarea "5700 Ritchie Hwy, Brooklyn Park, MD 21225"
type textarea "Address: 5700 Ritchie Hwy, Brooklyn Park, MD 21225"
click at [951, 222] on button "Select type" at bounding box center [962, 221] width 65 height 14
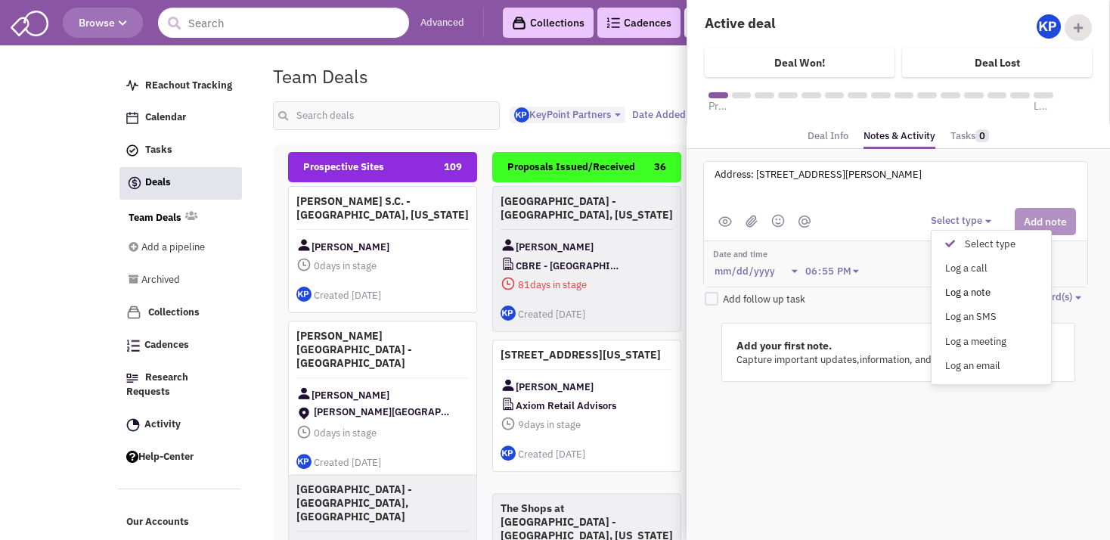
click at [964, 286] on div "Log a note" at bounding box center [953, 293] width 37 height 14
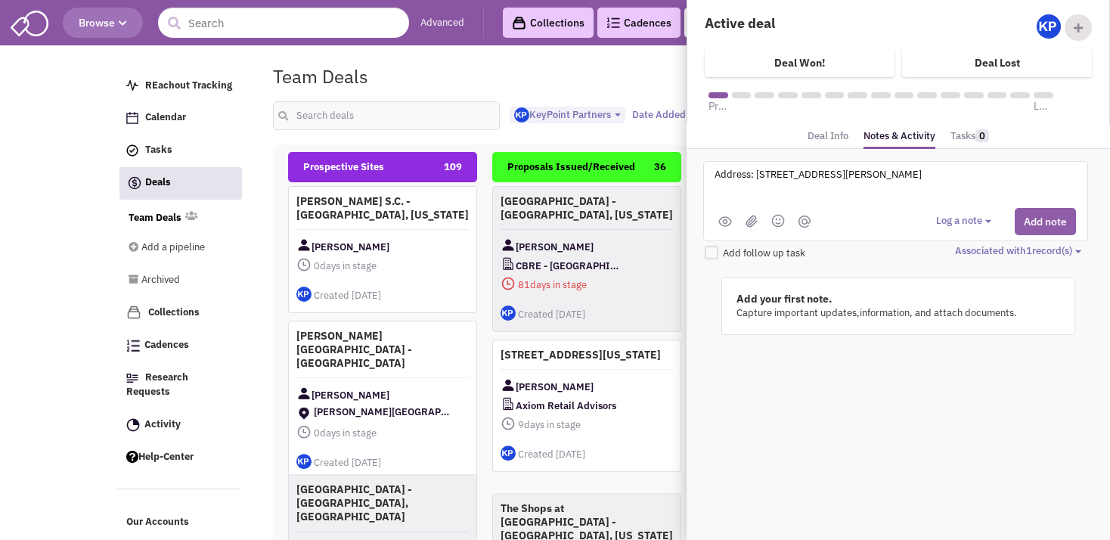
click at [1036, 221] on button "Add note" at bounding box center [1044, 221] width 61 height 27
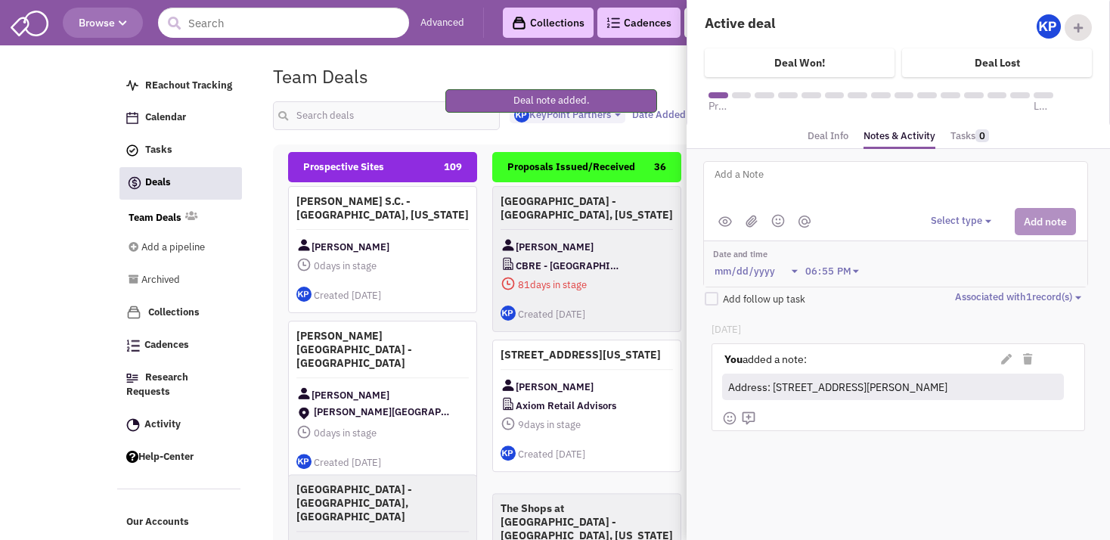
click at [794, 185] on textarea at bounding box center [900, 187] width 374 height 42
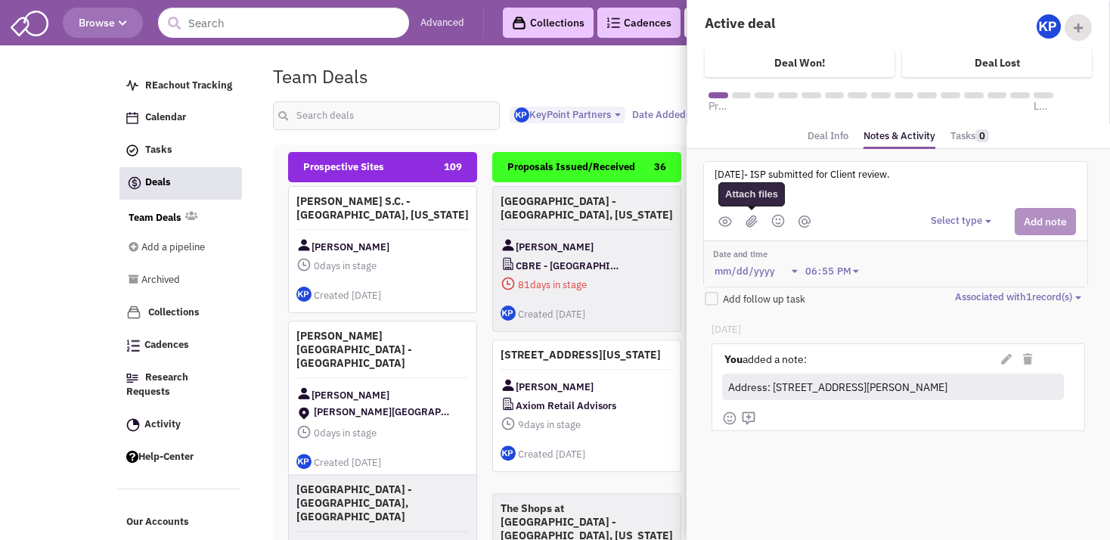
type textarea "8/22/25- ISP submitted for Client review."
click at [751, 220] on img at bounding box center [751, 221] width 12 height 13
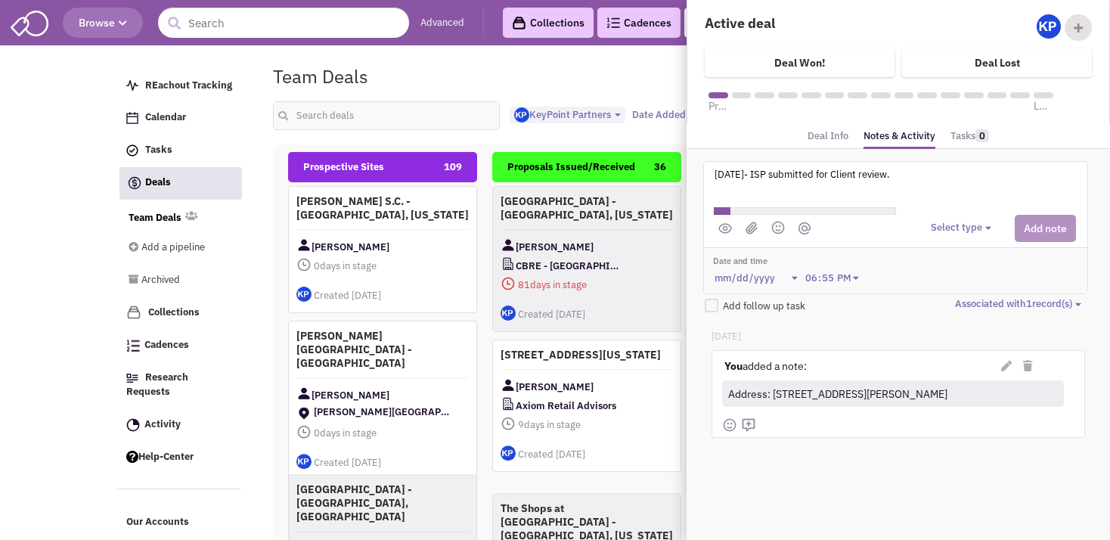
click at [971, 224] on button "Select type" at bounding box center [962, 228] width 65 height 14
click at [972, 296] on div "Log a note" at bounding box center [953, 300] width 37 height 14
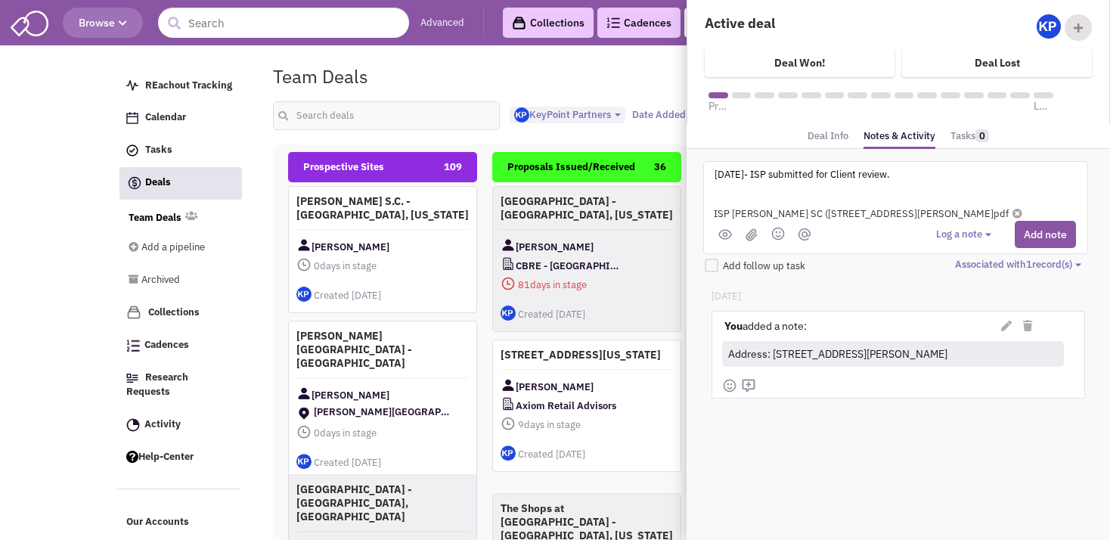
click at [1038, 226] on button "Add note" at bounding box center [1044, 234] width 61 height 27
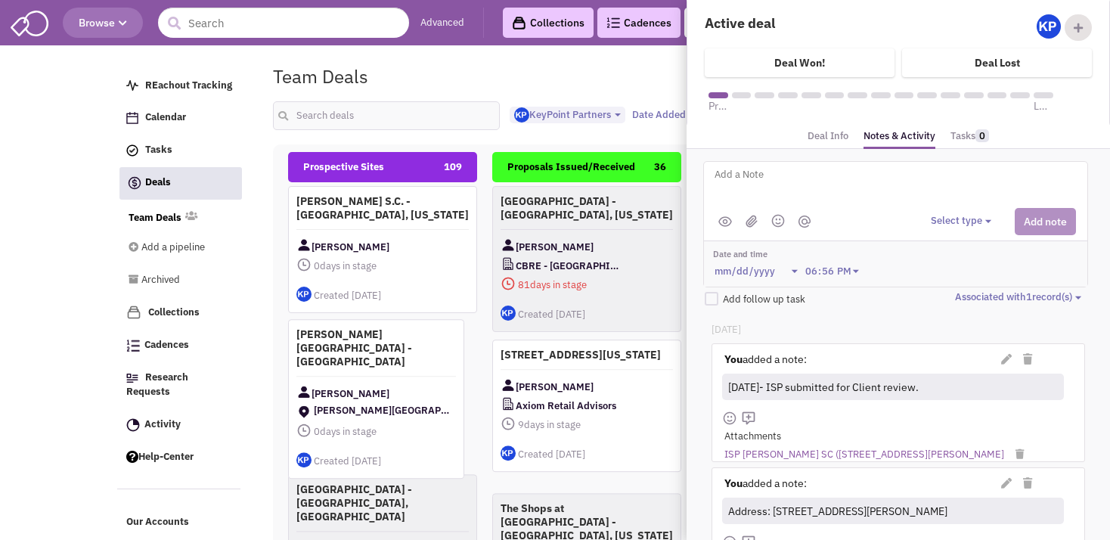
click at [394, 342] on h4 "[PERSON_NAME][GEOGRAPHIC_DATA] - [GEOGRAPHIC_DATA]" at bounding box center [375, 347] width 159 height 41
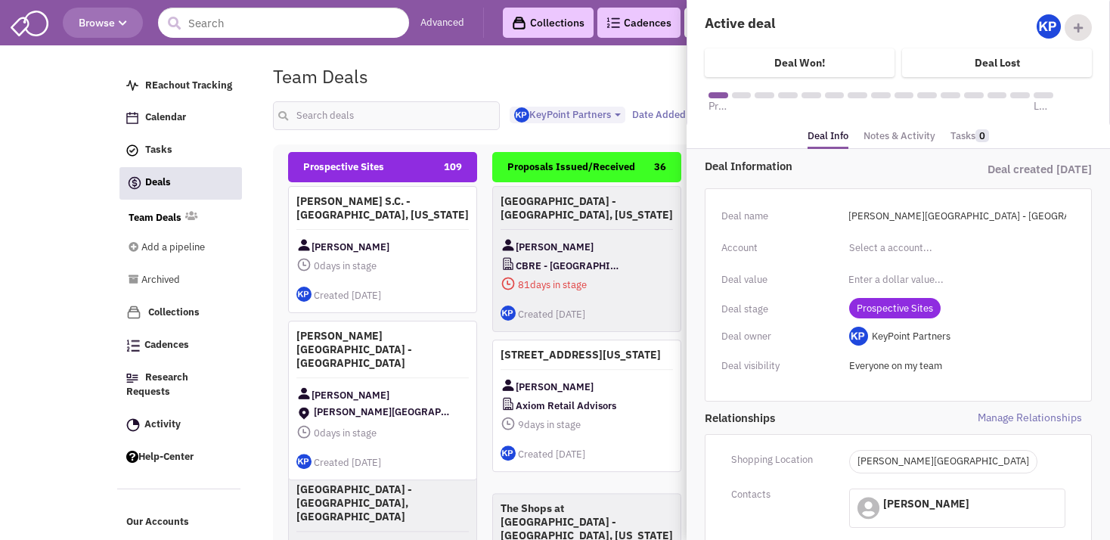
click at [881, 134] on link "Notes & Activity" at bounding box center [899, 136] width 72 height 22
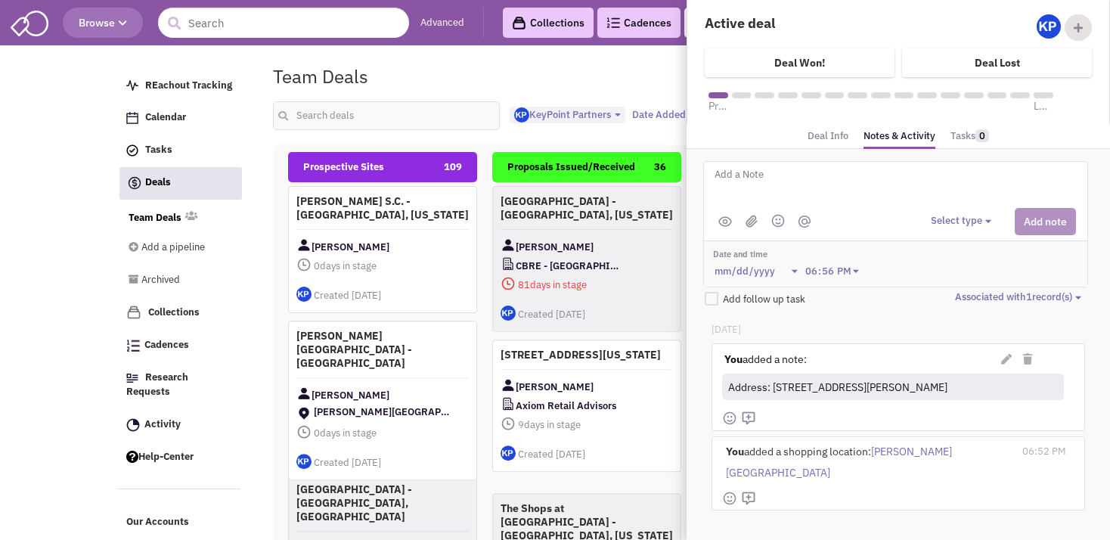
click at [766, 181] on textarea at bounding box center [900, 187] width 374 height 42
type textarea "8/22/25- ISP submitted for Client review."
click at [754, 222] on img at bounding box center [751, 221] width 12 height 13
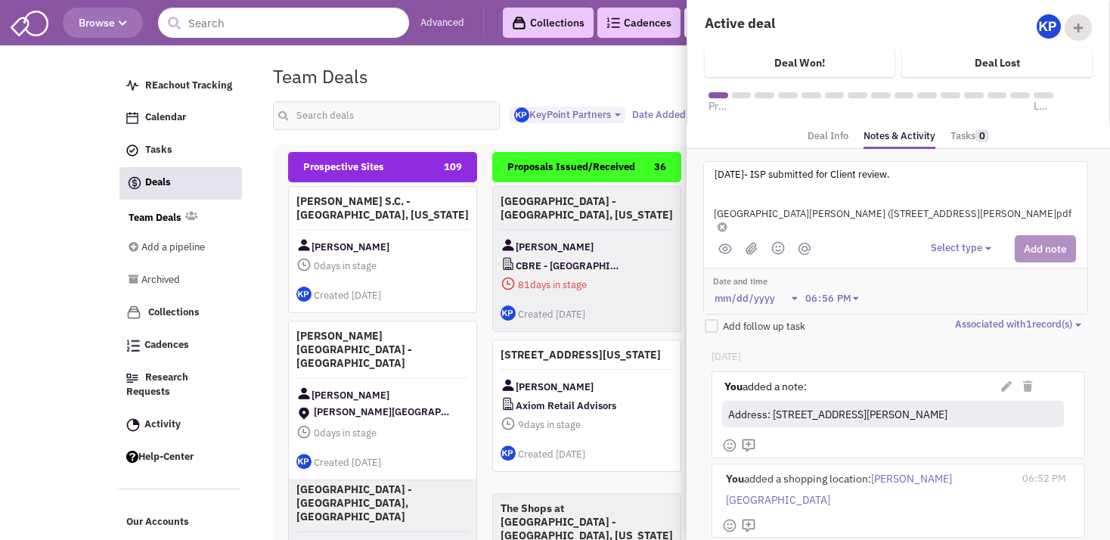
click at [1085, 429] on div "Today You added a note: (Private) You added a note:" at bounding box center [897, 452] width 405 height 237
click at [946, 241] on button "Select type" at bounding box center [962, 248] width 65 height 14
click at [957, 313] on div "Log a note" at bounding box center [953, 320] width 37 height 14
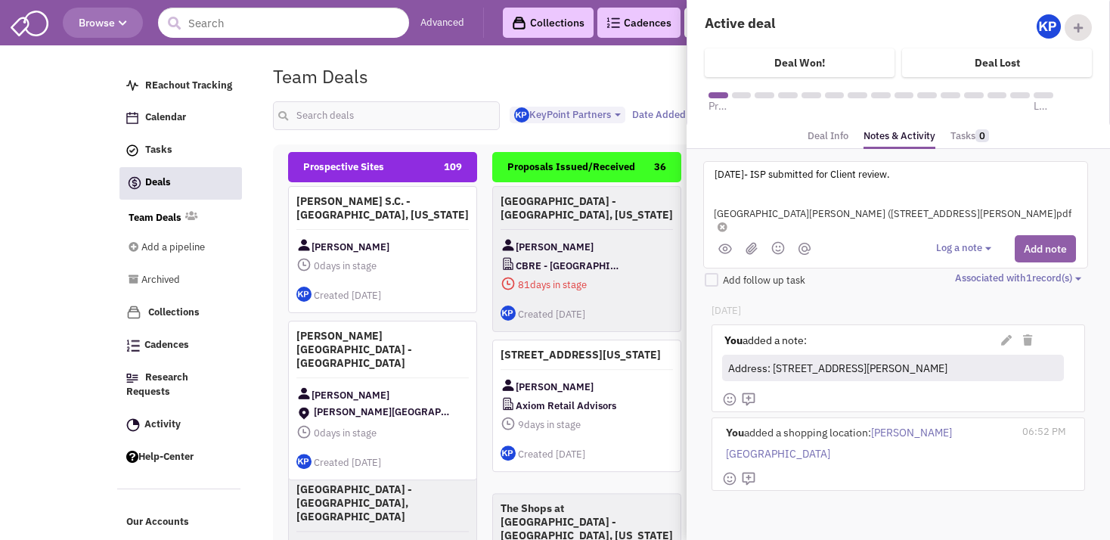
click at [1032, 235] on button "Add note" at bounding box center [1044, 248] width 61 height 27
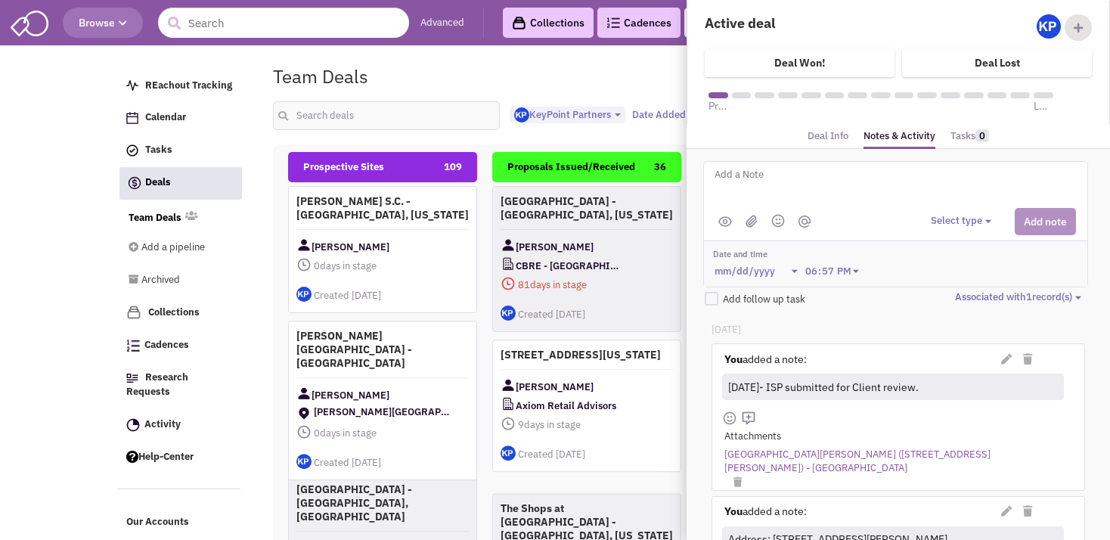
click at [1024, 323] on p "[DATE]" at bounding box center [897, 330] width 373 height 14
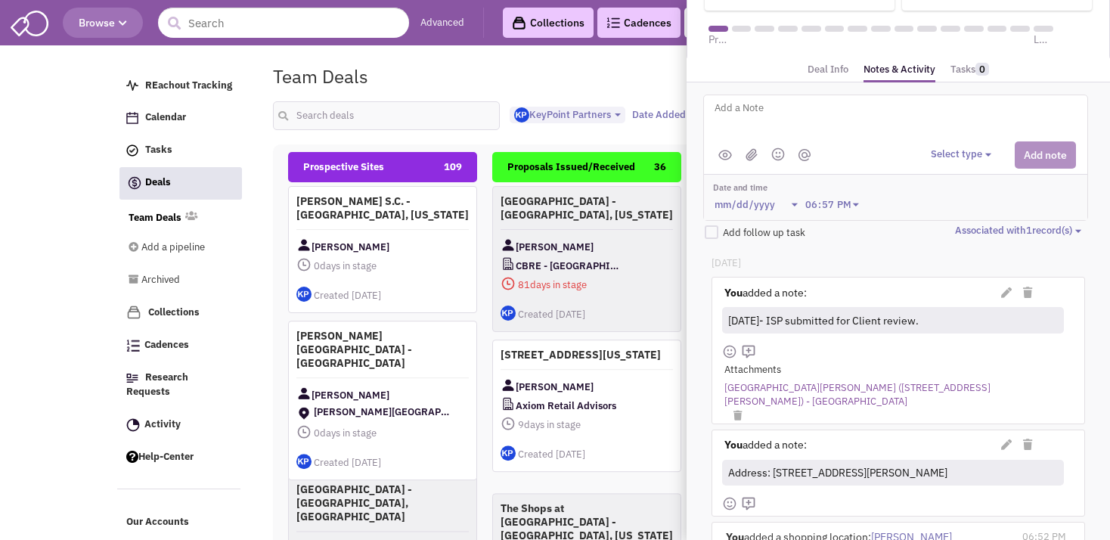
scroll to position [67, 0]
click at [808, 241] on div "Today You added a note: (Private) You added a note:" at bounding box center [897, 433] width 405 height 389
click at [823, 62] on link "Deal Info" at bounding box center [827, 69] width 41 height 22
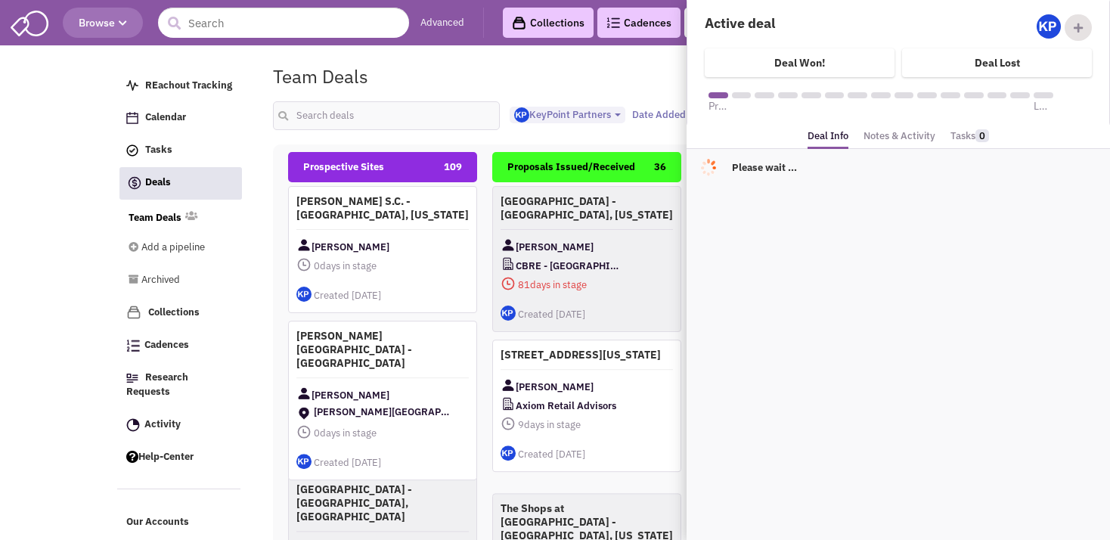
scroll to position [0, 0]
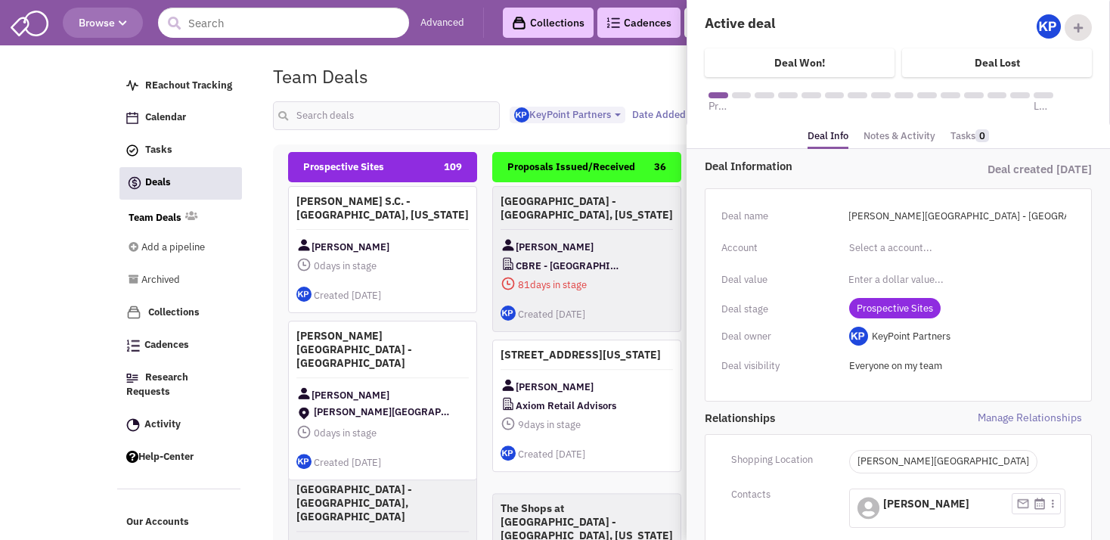
click at [883, 503] on span "[PERSON_NAME]" at bounding box center [926, 504] width 86 height 14
